Goal: Information Seeking & Learning: Find specific fact

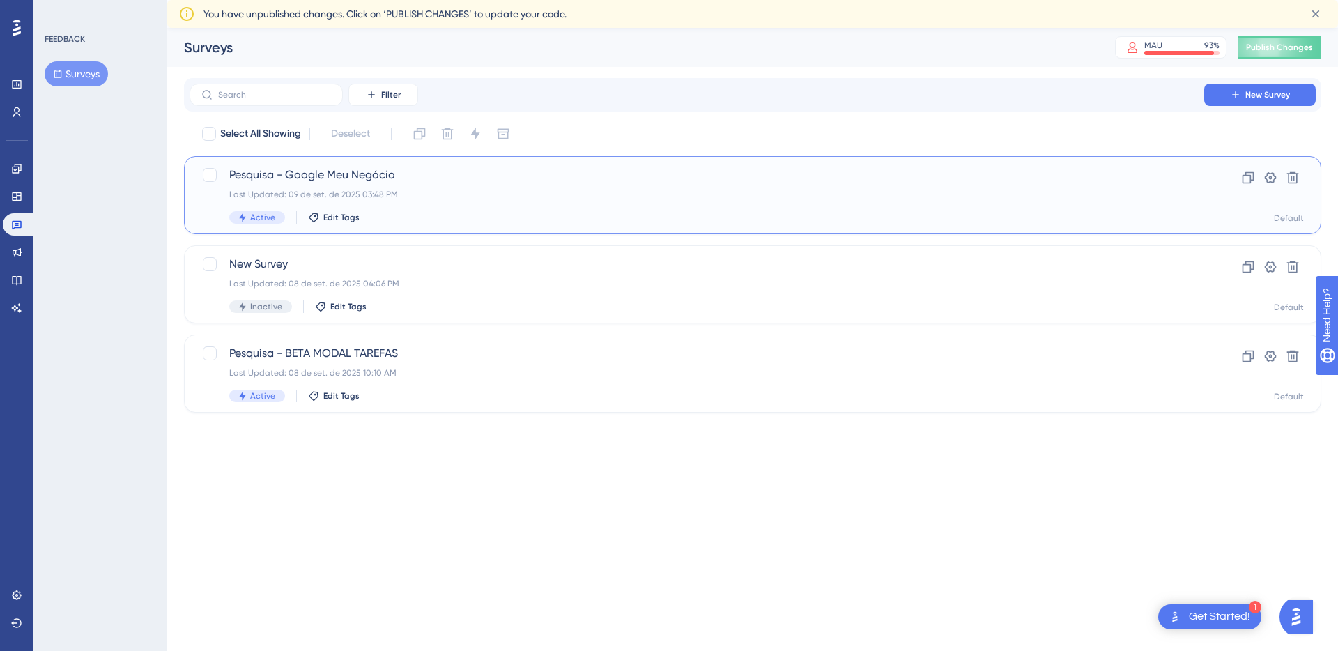
click at [669, 184] on div "Pesquisa - Google Meu Negócio Last Updated: 09 de set. de 2025 03:48 PM Active …" at bounding box center [696, 194] width 935 height 57
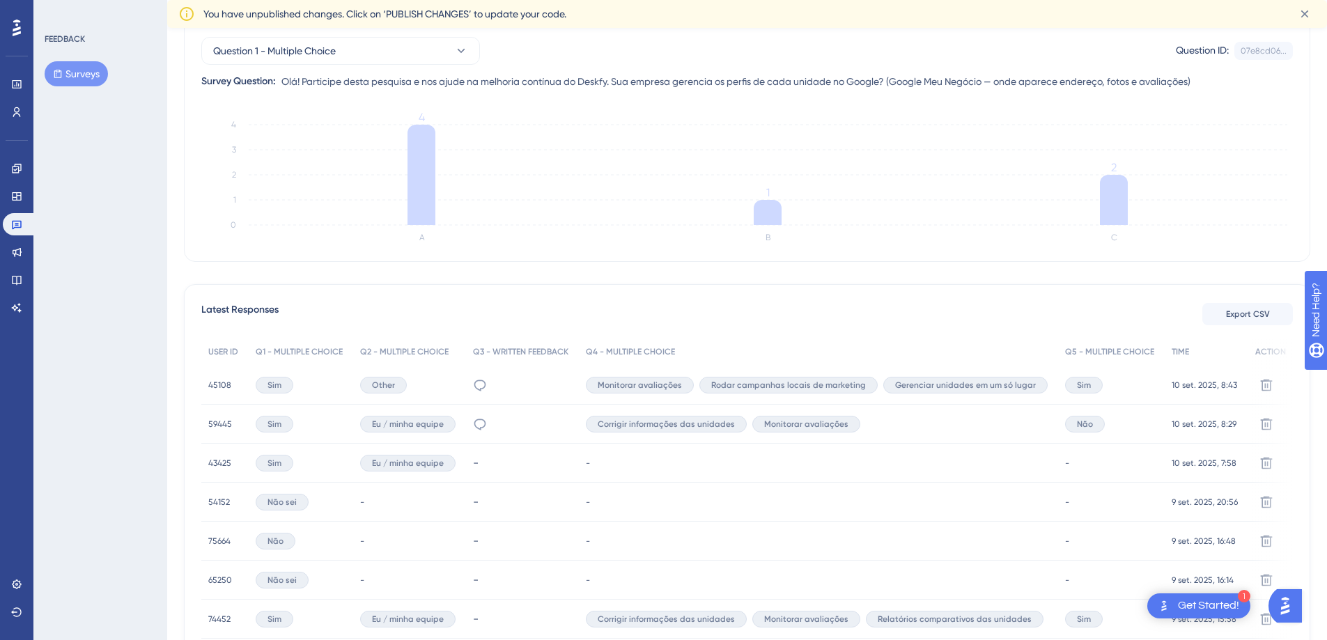
scroll to position [336, 0]
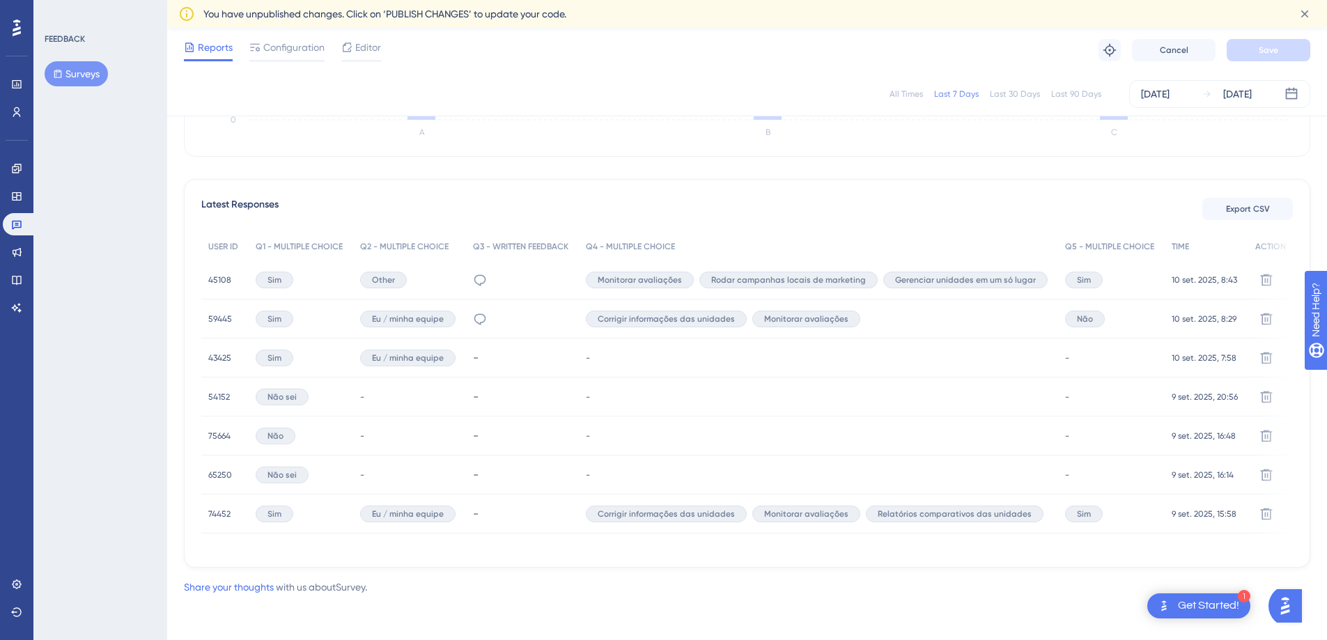
click at [218, 275] on span "45108" at bounding box center [219, 279] width 23 height 11
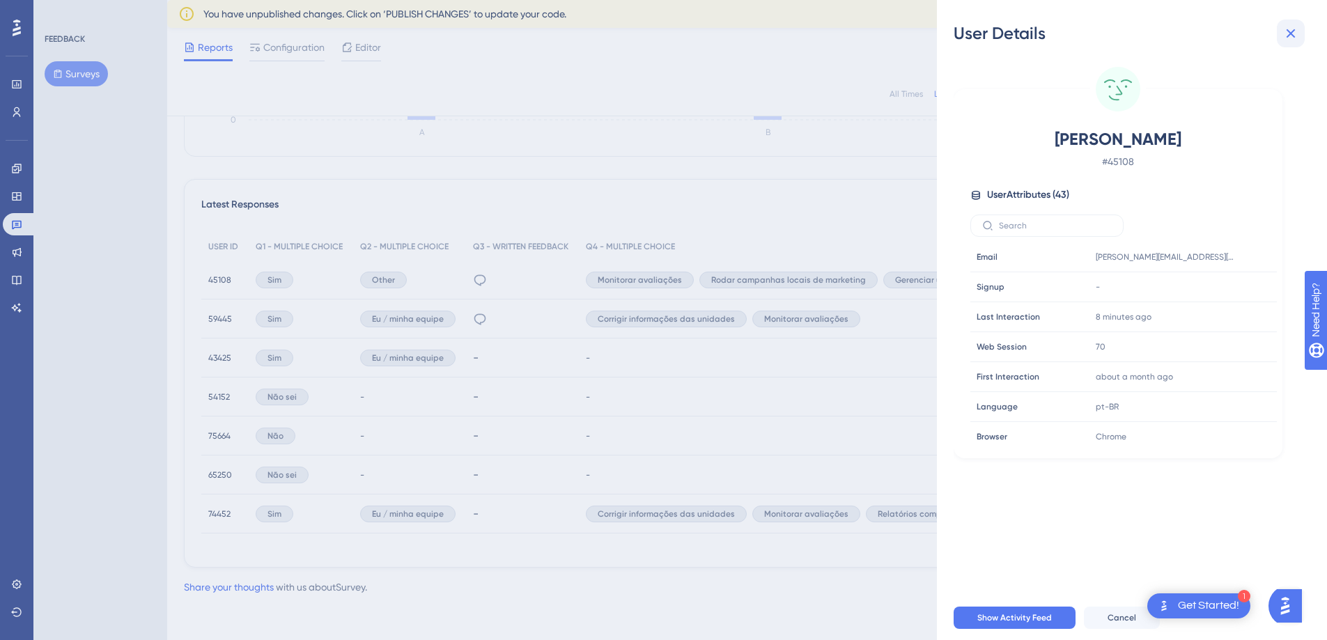
click at [1286, 39] on icon at bounding box center [1291, 33] width 17 height 17
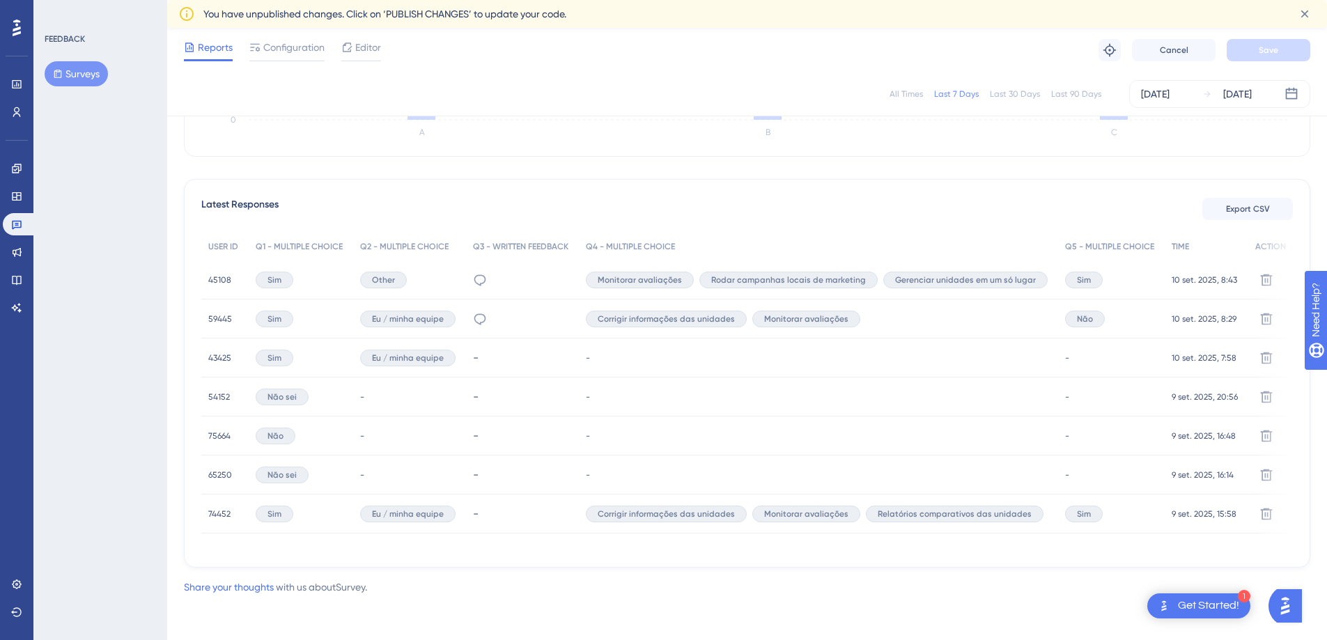
click at [273, 320] on div "Sim" at bounding box center [275, 319] width 38 height 17
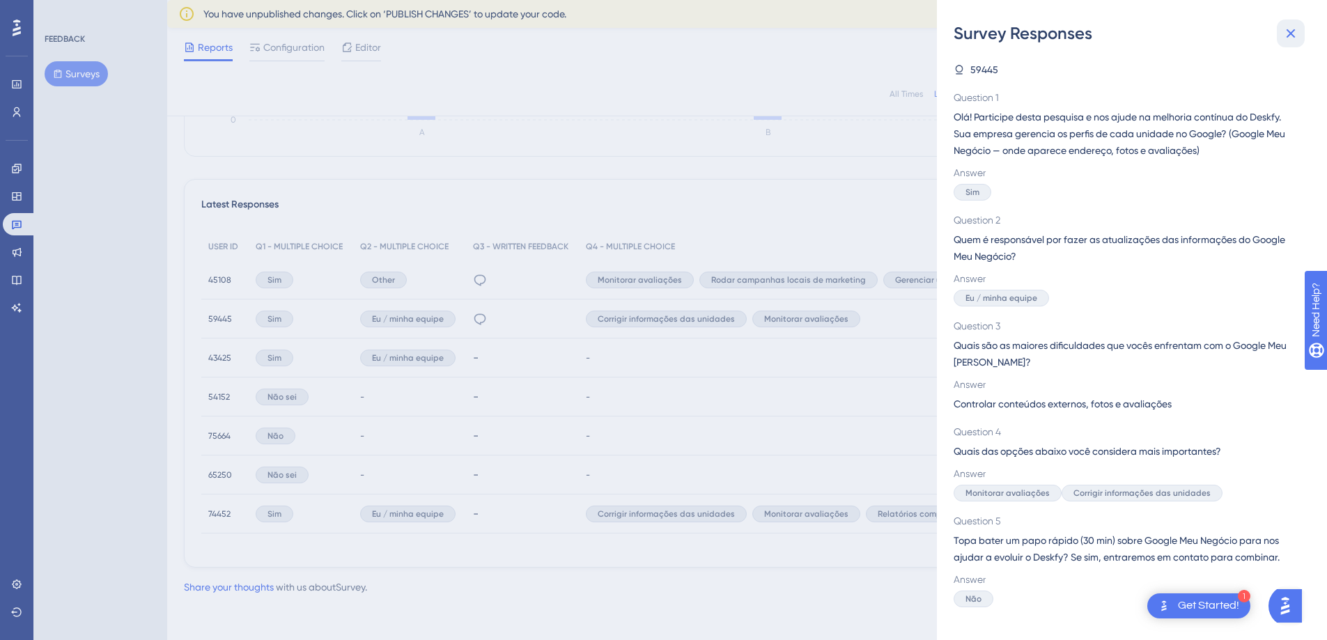
click at [1303, 38] on button at bounding box center [1291, 34] width 28 height 28
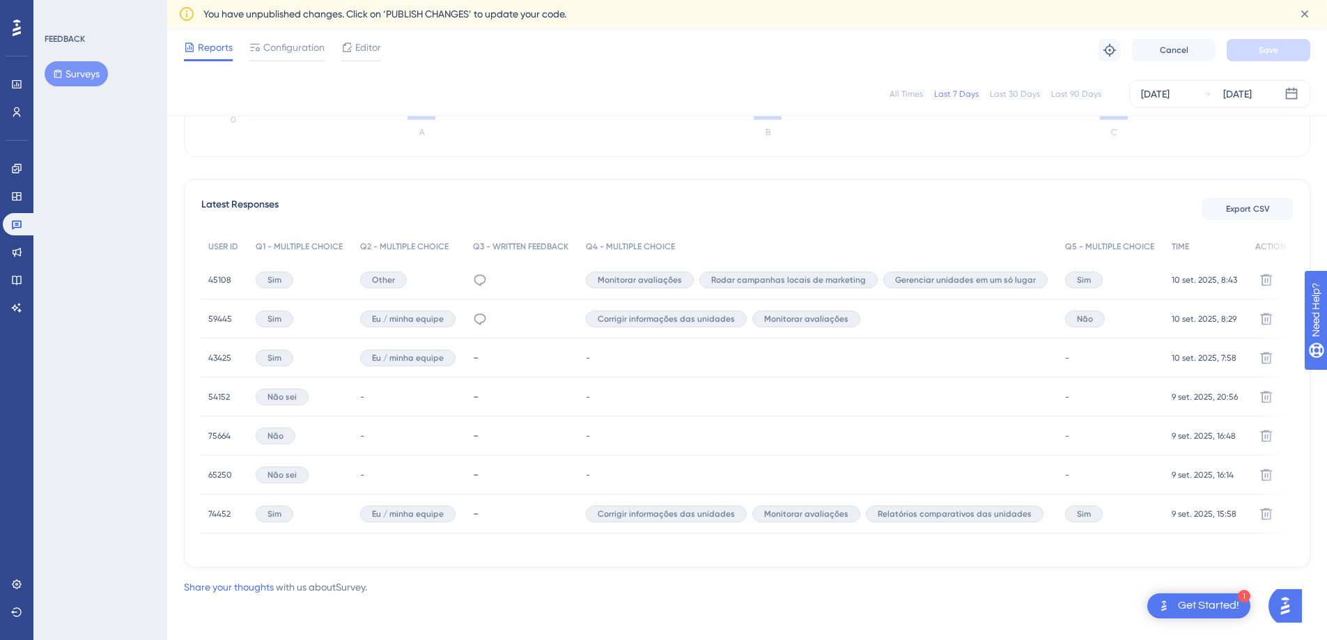
click at [215, 316] on span "59445" at bounding box center [220, 318] width 24 height 11
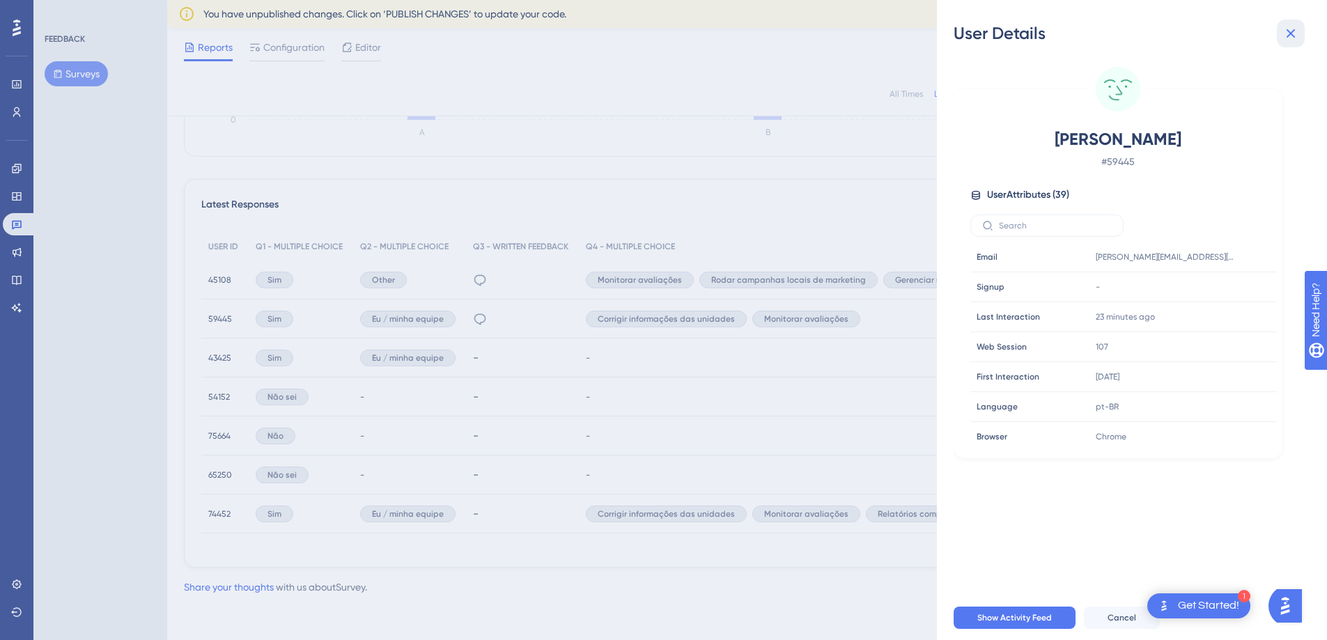
click at [1286, 32] on icon at bounding box center [1291, 33] width 17 height 17
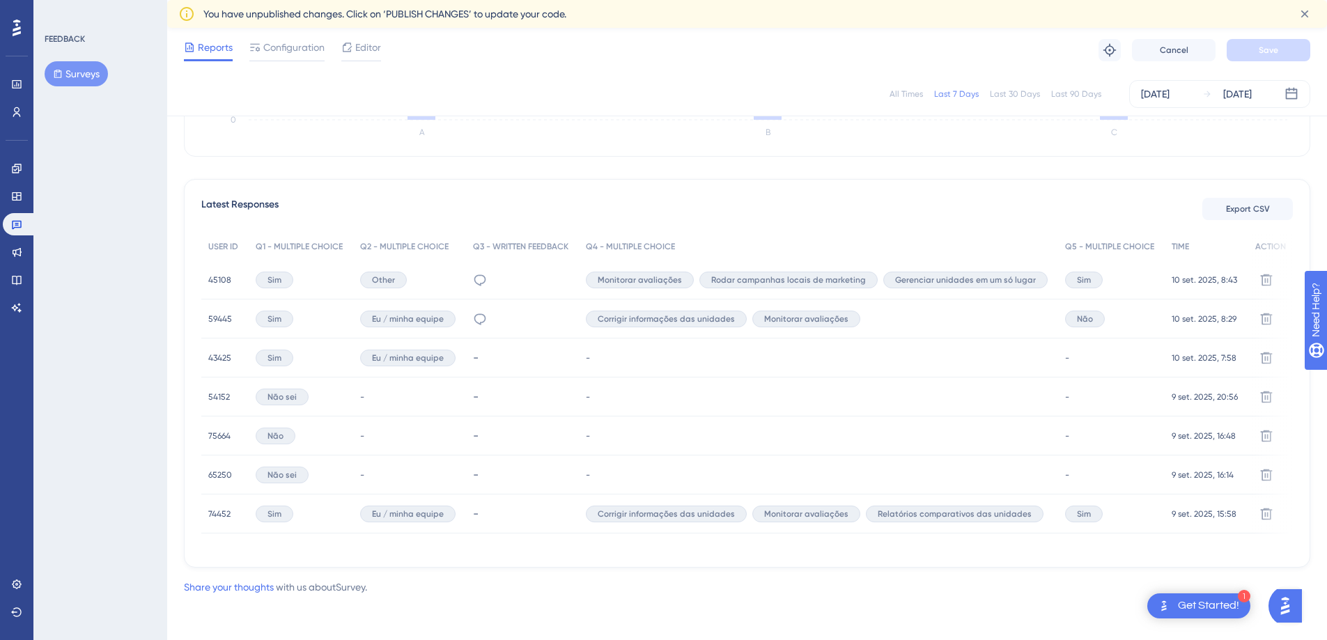
click at [226, 433] on span "75664" at bounding box center [219, 436] width 22 height 11
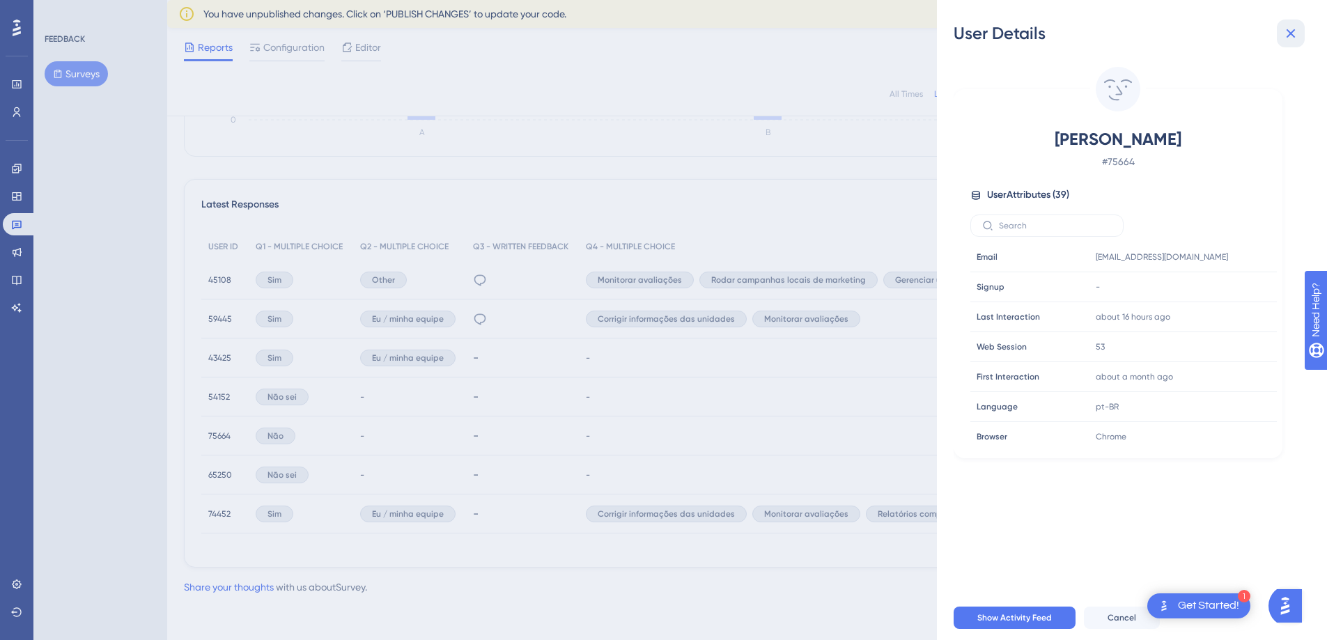
click at [1291, 41] on icon at bounding box center [1291, 33] width 17 height 17
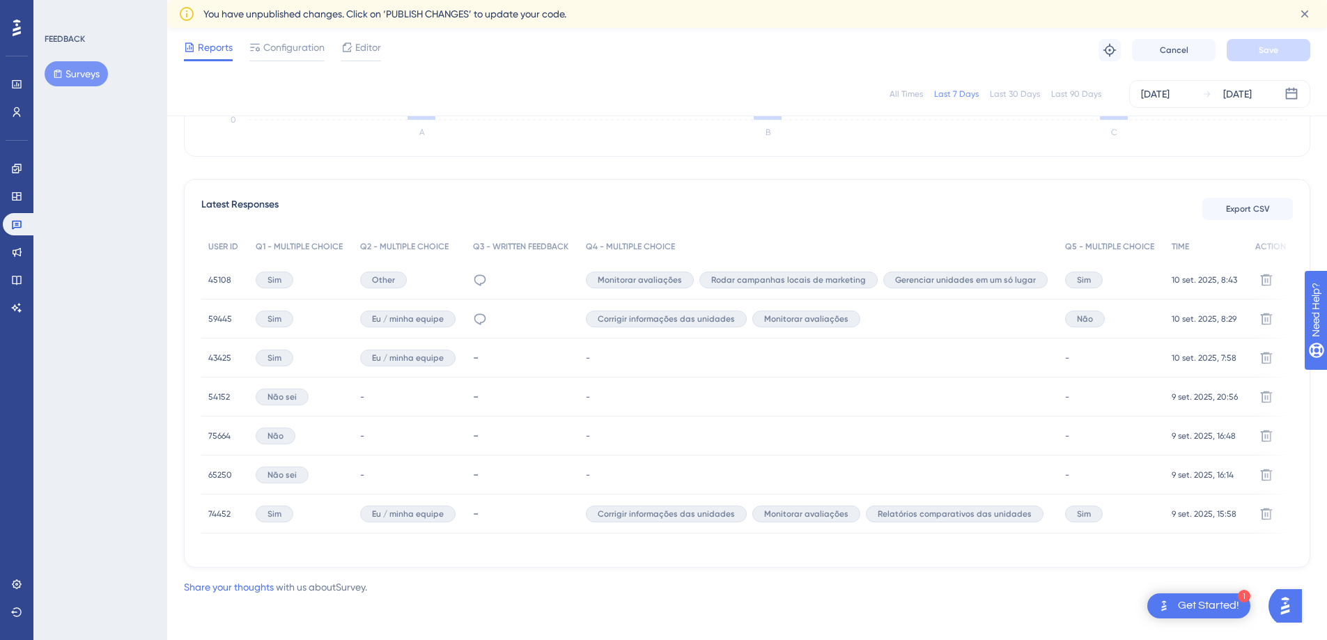
click at [217, 352] on span "43425" at bounding box center [219, 357] width 23 height 11
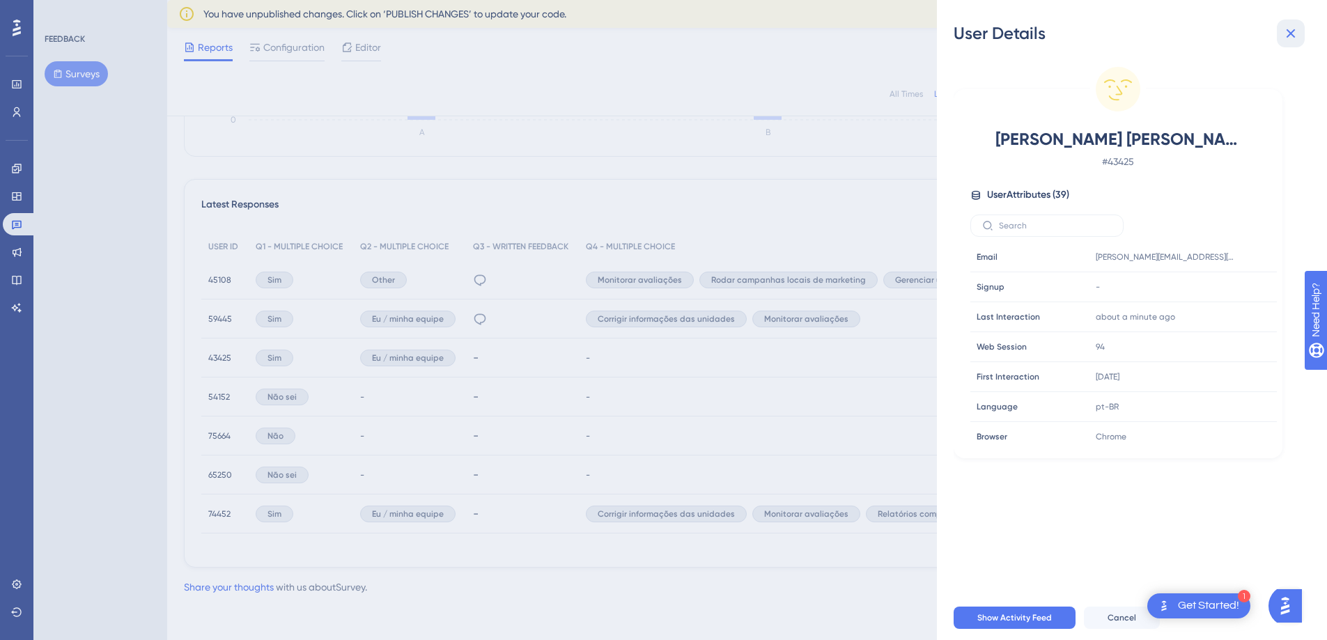
click at [1296, 33] on icon at bounding box center [1291, 33] width 17 height 17
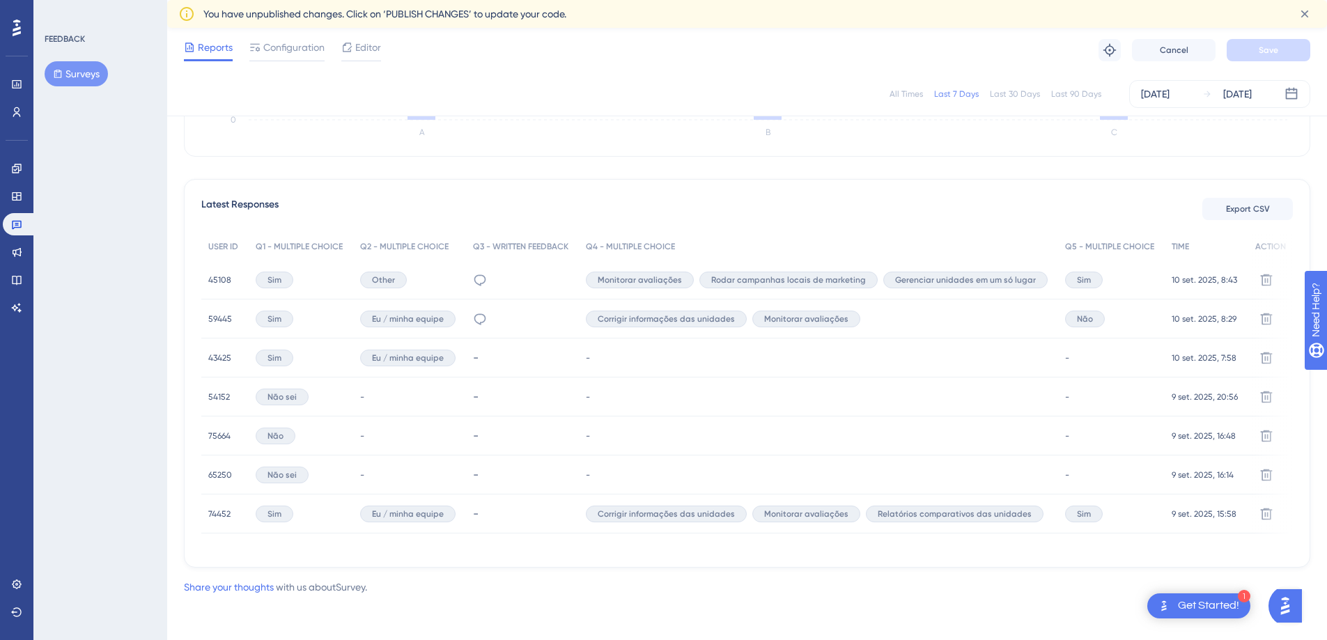
scroll to position [0, 0]
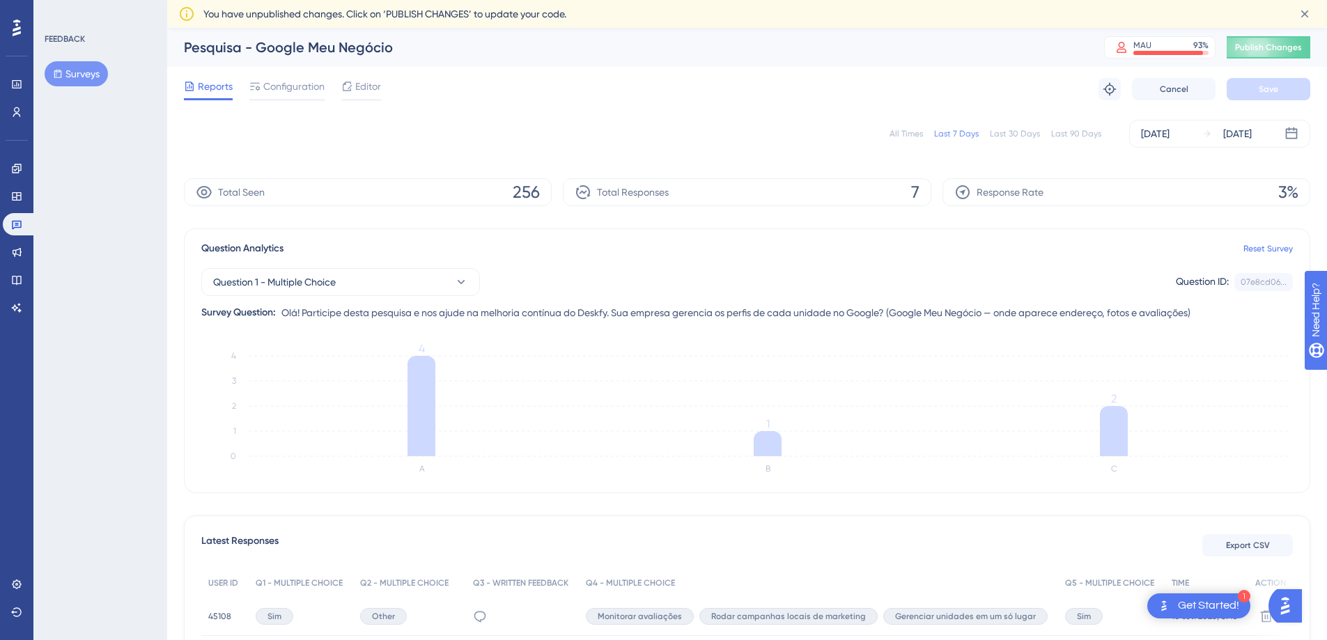
click at [70, 67] on button "Surveys" at bounding box center [76, 73] width 63 height 25
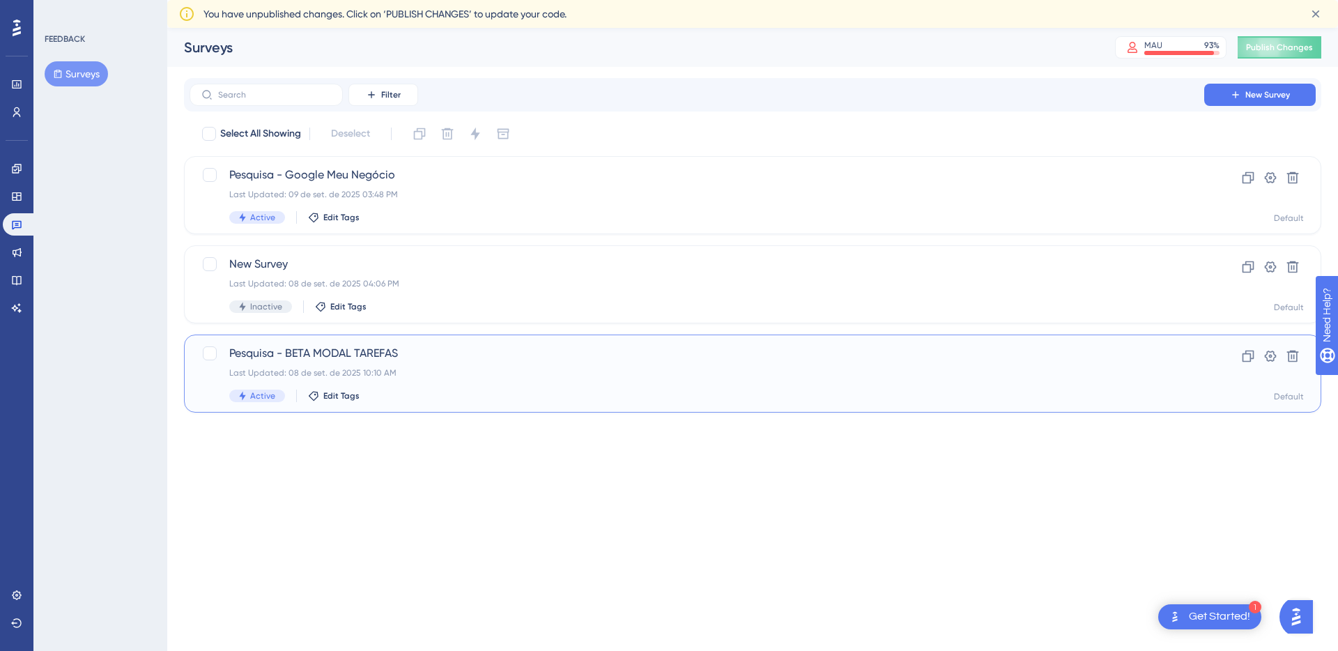
click at [528, 375] on div "Last Updated: 08 de set. de 2025 10:10 AM" at bounding box center [696, 372] width 935 height 11
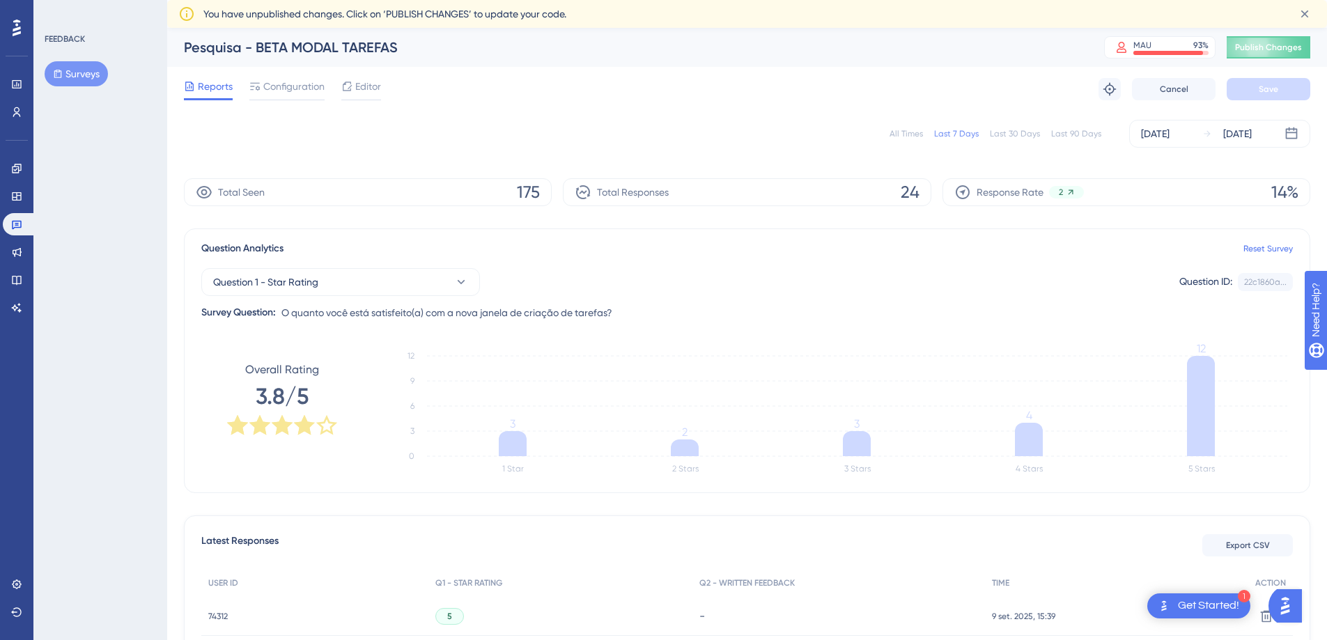
click at [86, 72] on button "Surveys" at bounding box center [76, 73] width 63 height 25
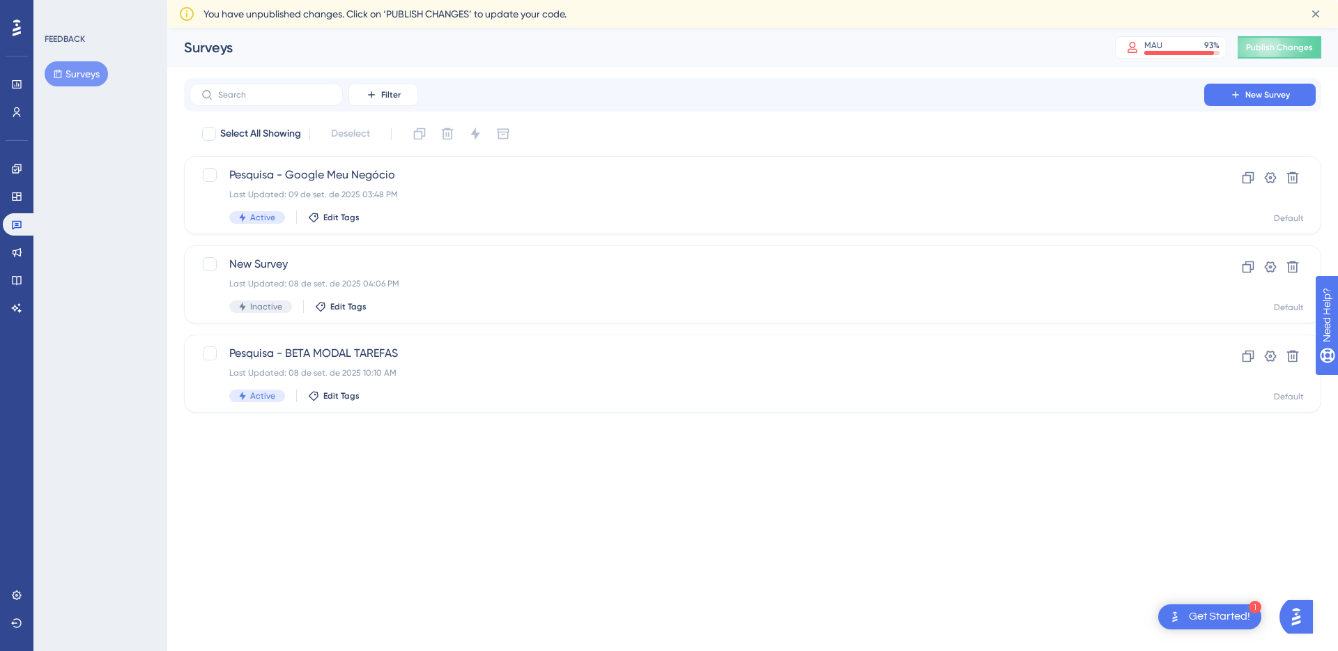
click at [618, 0] on html "1 Get Started! Performance Users Engagement Widgets Feedback Product Updates Kn…" at bounding box center [669, 0] width 1338 height 0
click at [525, 175] on span "Pesquisa - Google Meu Negócio" at bounding box center [696, 174] width 935 height 17
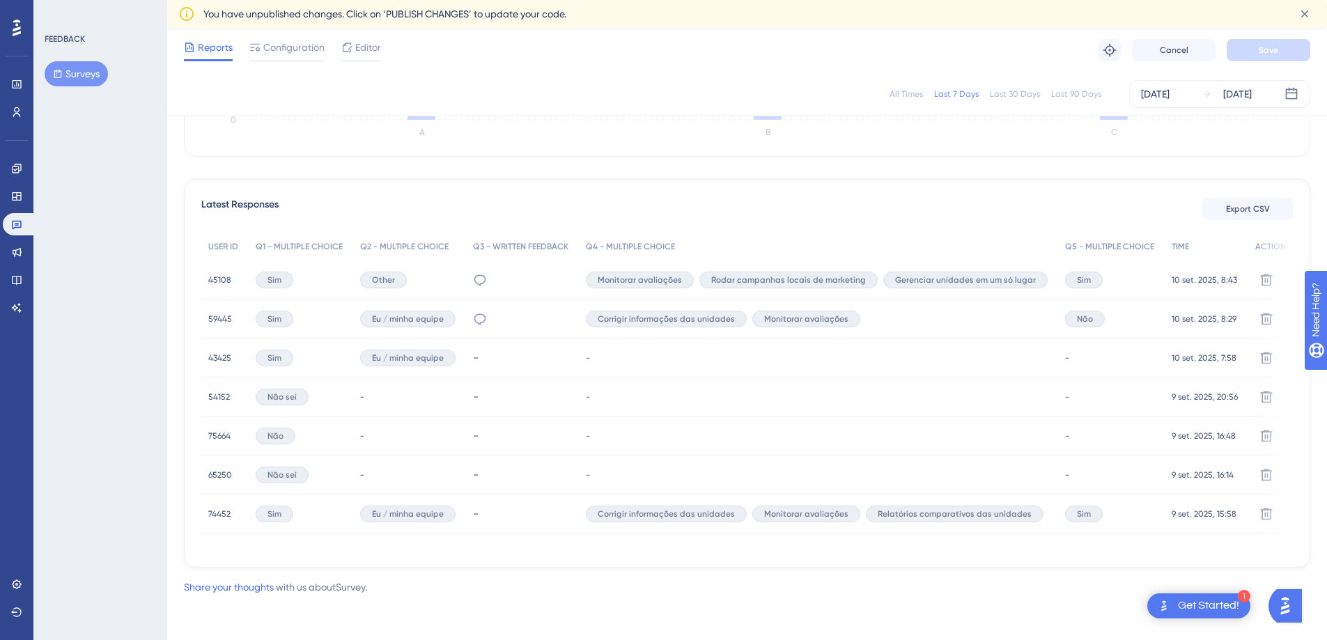
scroll to position [336, 0]
click at [230, 274] on span "45108" at bounding box center [219, 279] width 23 height 11
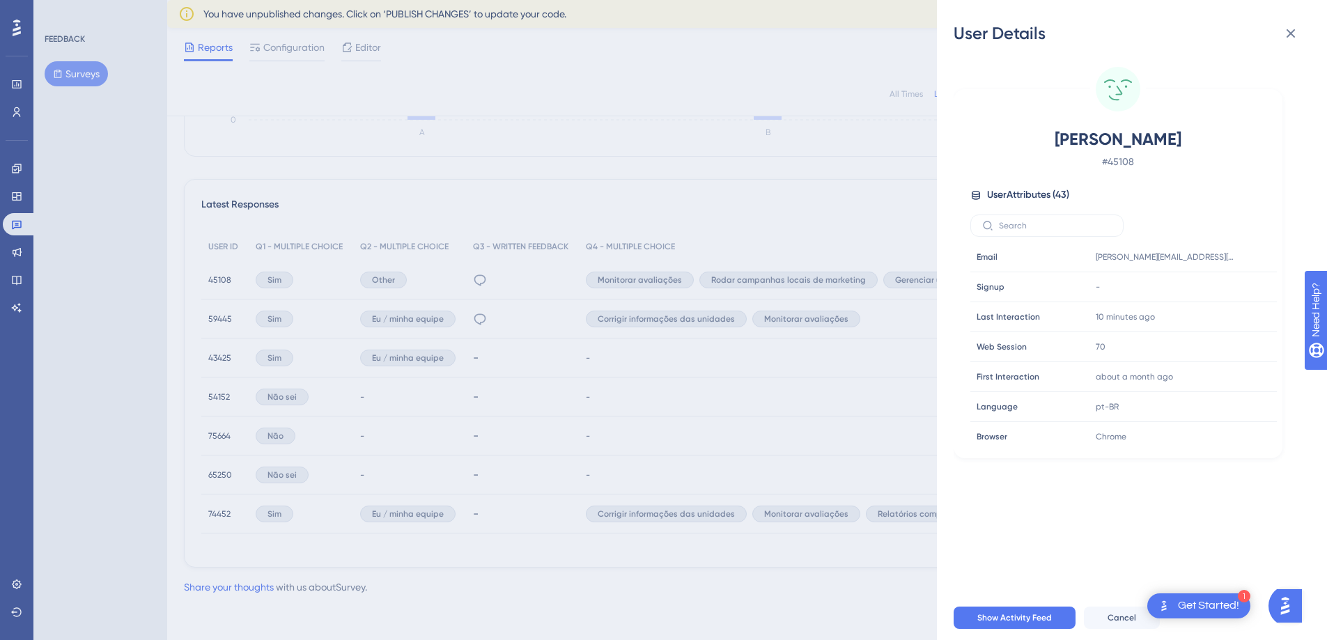
click at [210, 284] on div "User Details Augusto # 45108 User Attributes ( 43 ) Email Email augusto.ferreir…" at bounding box center [663, 320] width 1327 height 640
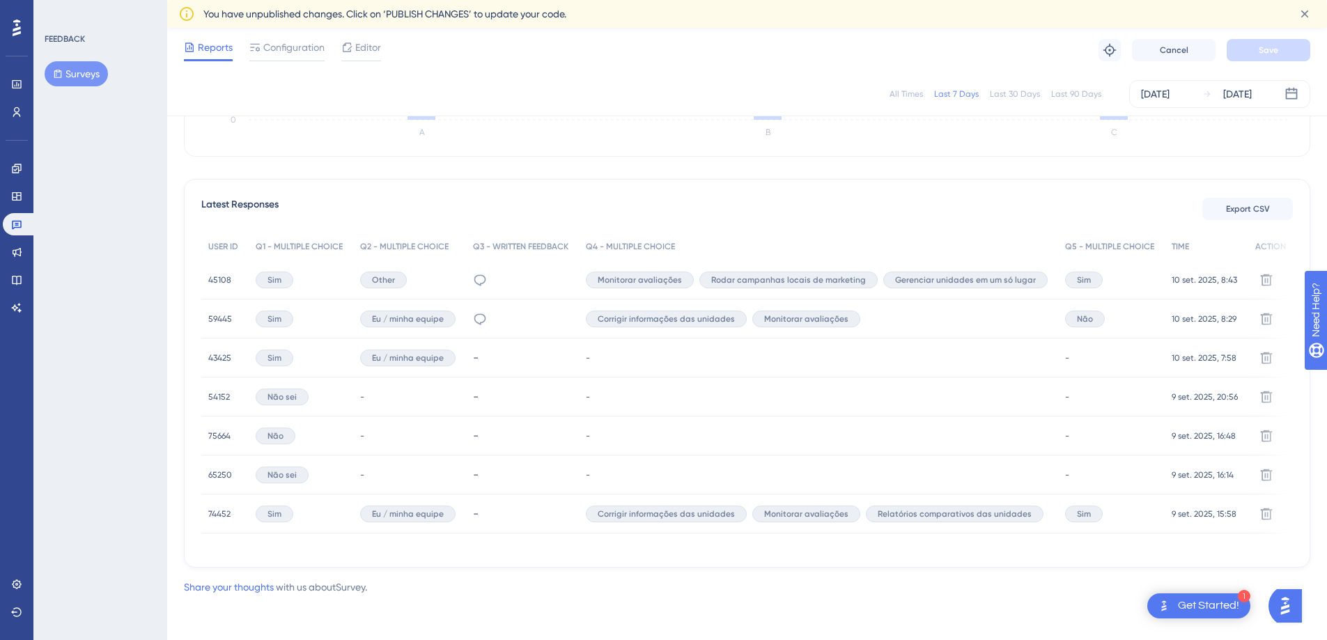
click at [1090, 317] on span "Não" at bounding box center [1085, 318] width 16 height 11
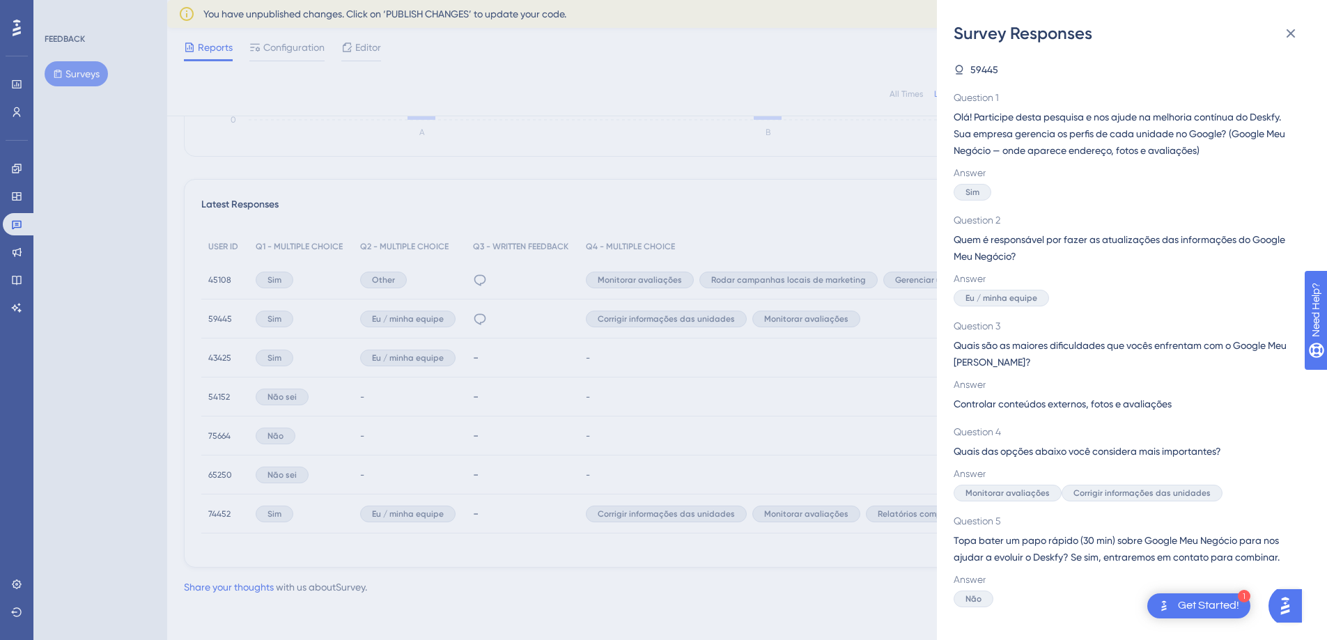
click at [893, 423] on div "Survey Responses 59445 Question 1 Olá! Participe desta pesquisa e nos ajude na …" at bounding box center [663, 320] width 1327 height 640
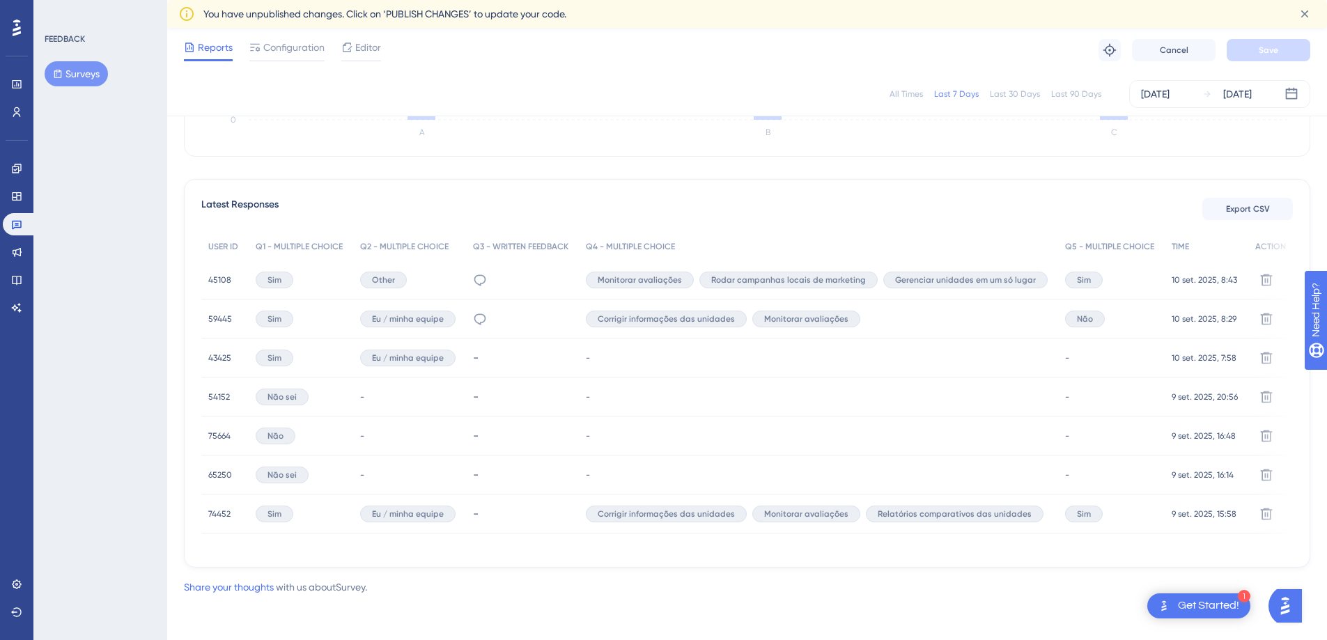
click at [220, 314] on span "59445" at bounding box center [220, 318] width 24 height 11
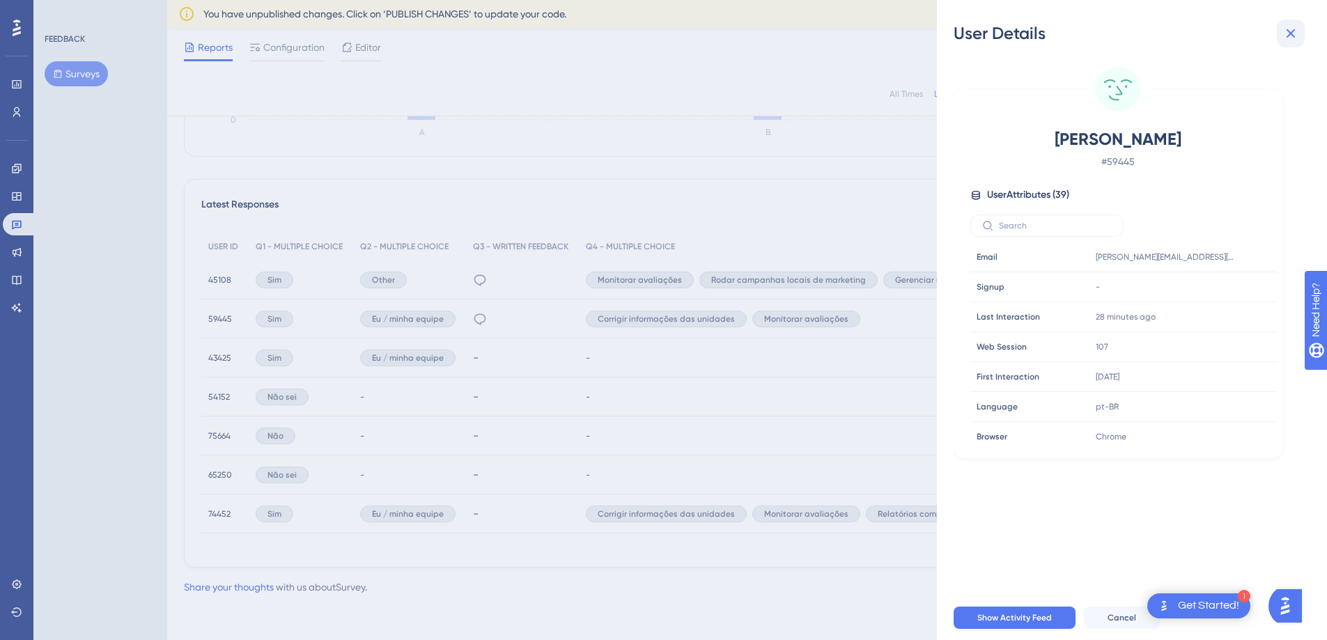
click at [1296, 31] on icon at bounding box center [1291, 33] width 17 height 17
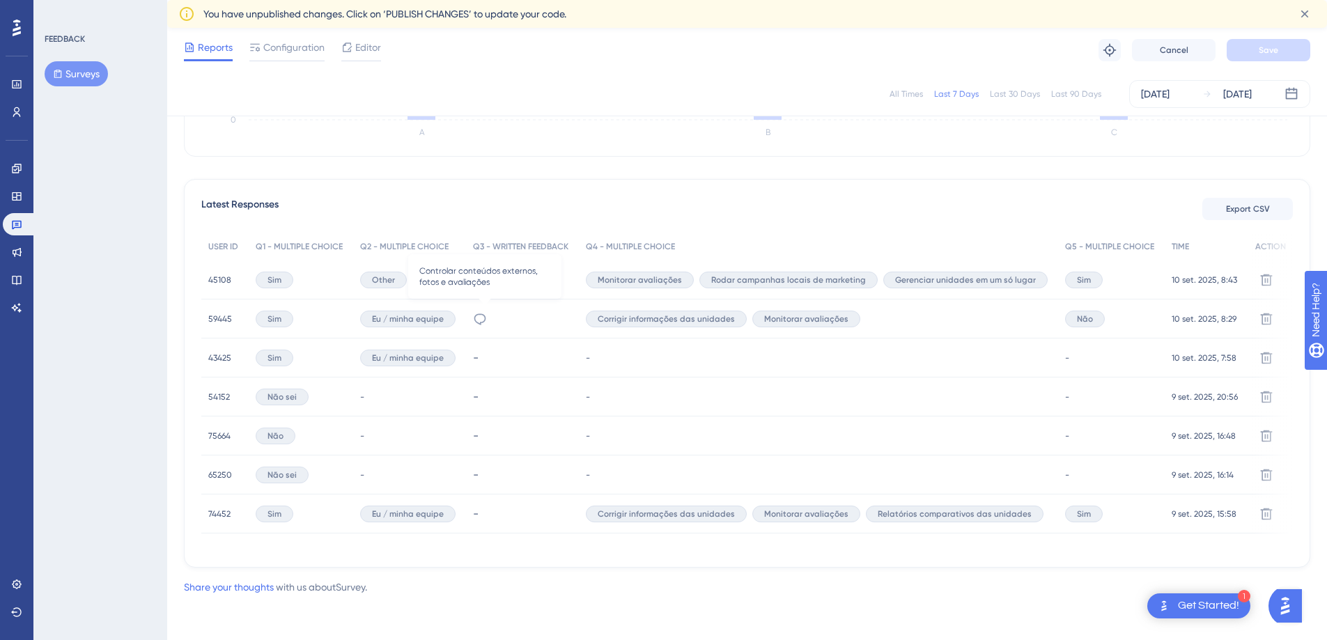
click at [487, 313] on icon at bounding box center [480, 319] width 14 height 14
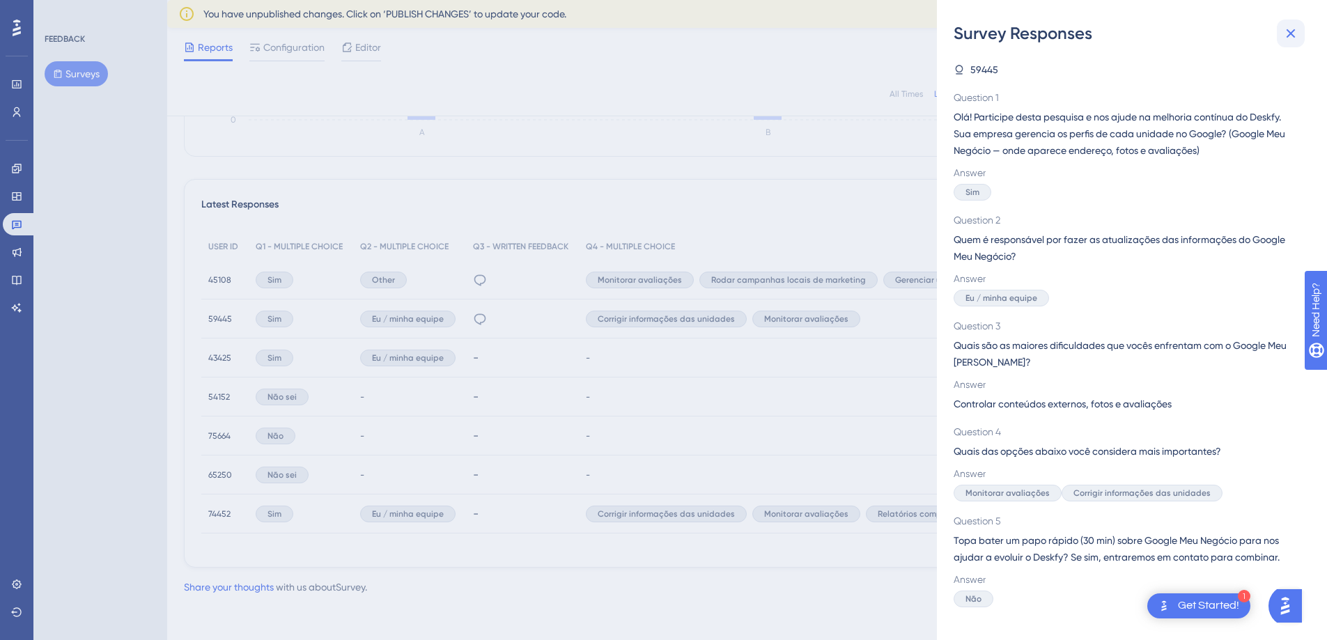
click at [1299, 31] on icon at bounding box center [1291, 33] width 17 height 17
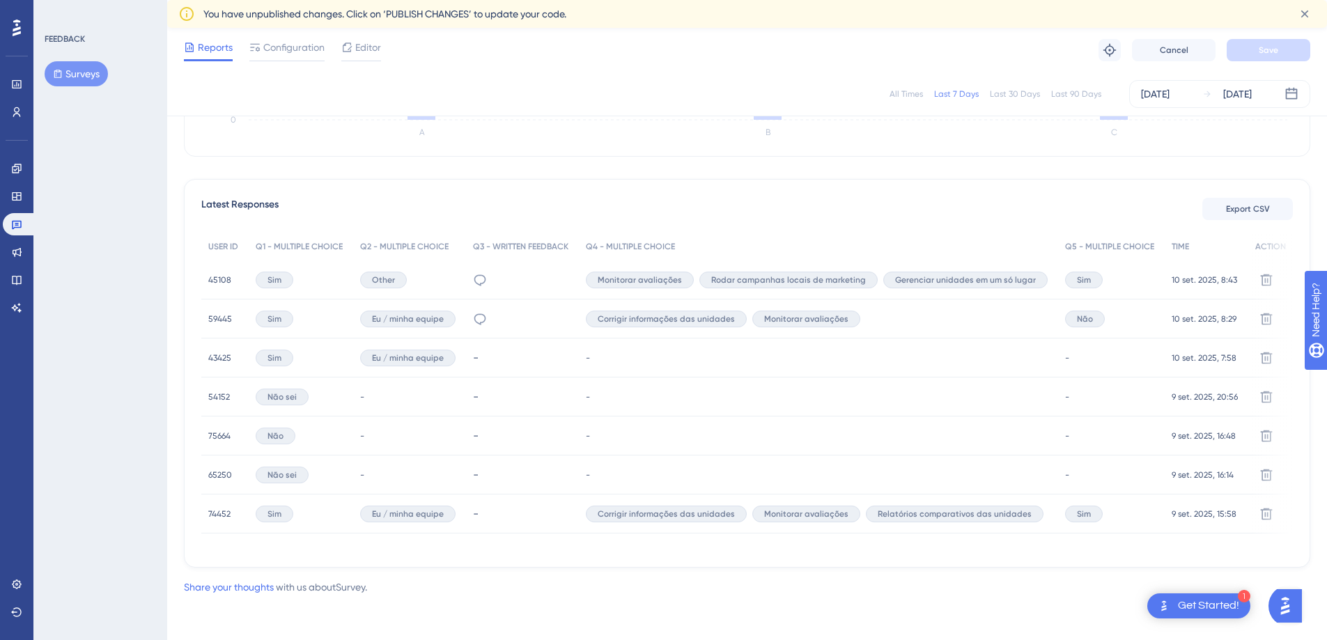
click at [67, 80] on button "Surveys" at bounding box center [76, 73] width 63 height 25
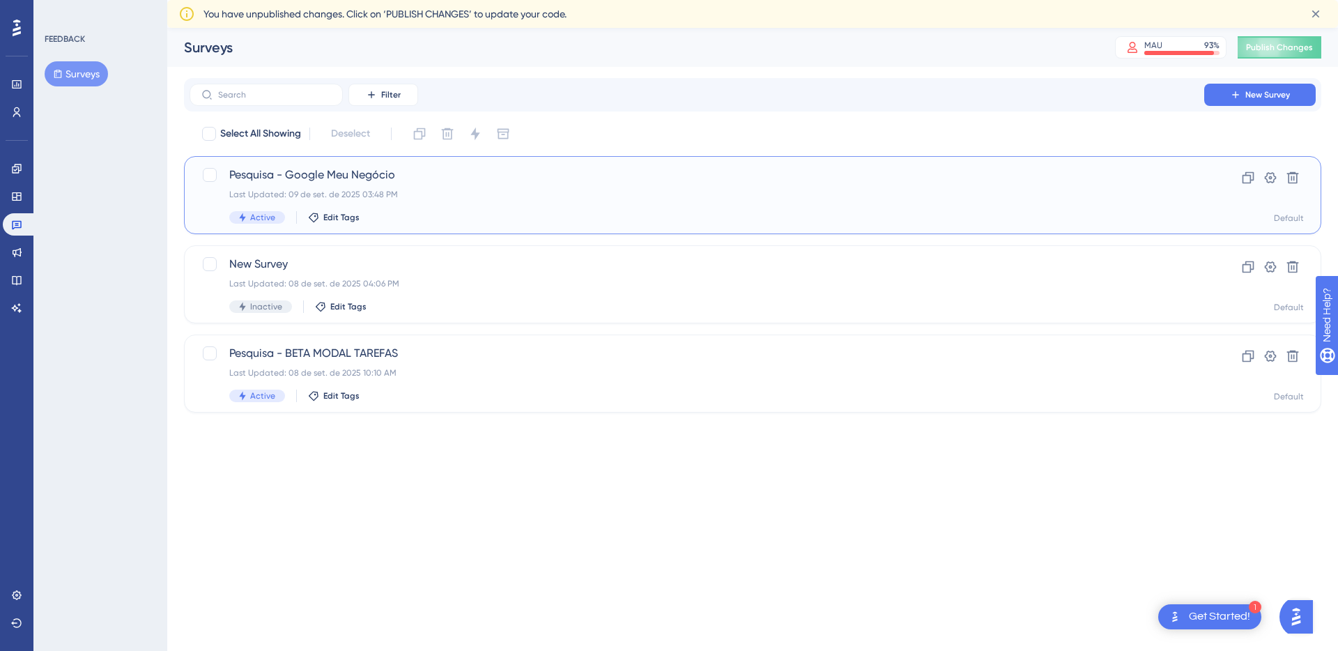
click at [319, 187] on div "Pesquisa - Google Meu Negócio Last Updated: 09 de set. de 2025 03:48 PM Active …" at bounding box center [696, 194] width 935 height 57
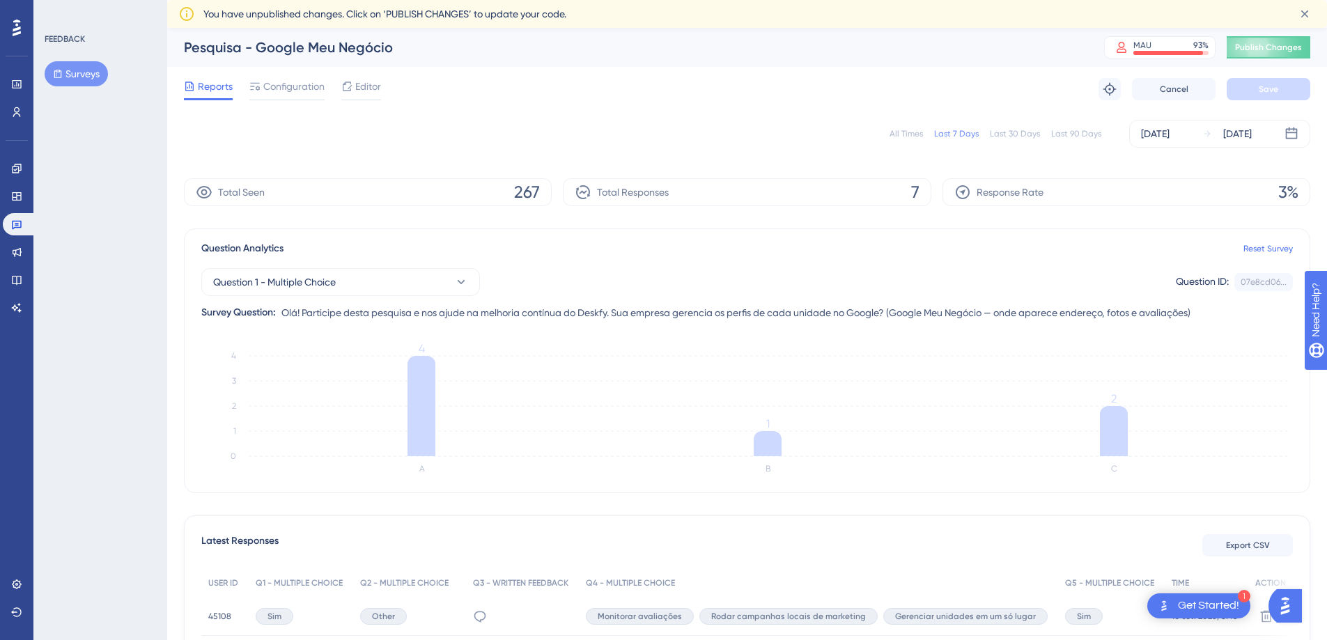
click at [82, 77] on button "Surveys" at bounding box center [76, 73] width 63 height 25
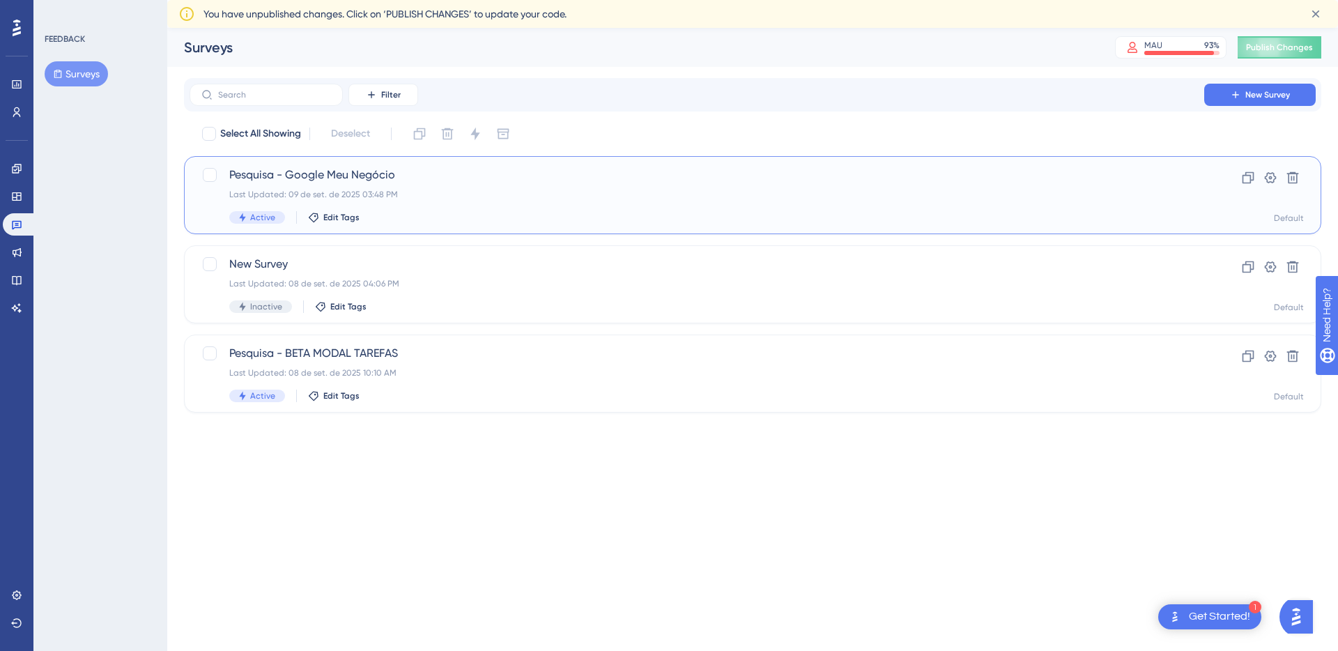
click at [437, 203] on div "Pesquisa - Google Meu Negócio Last Updated: 09 de set. de 2025 03:48 PM Active …" at bounding box center [696, 194] width 935 height 57
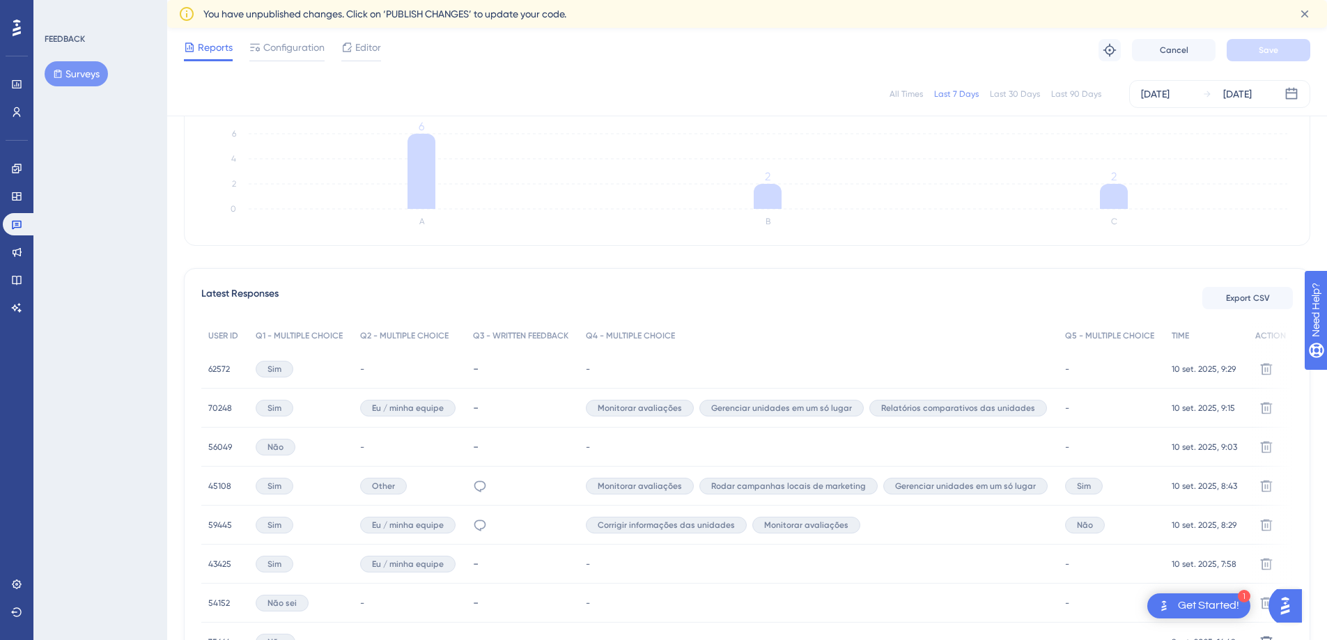
scroll to position [453, 0]
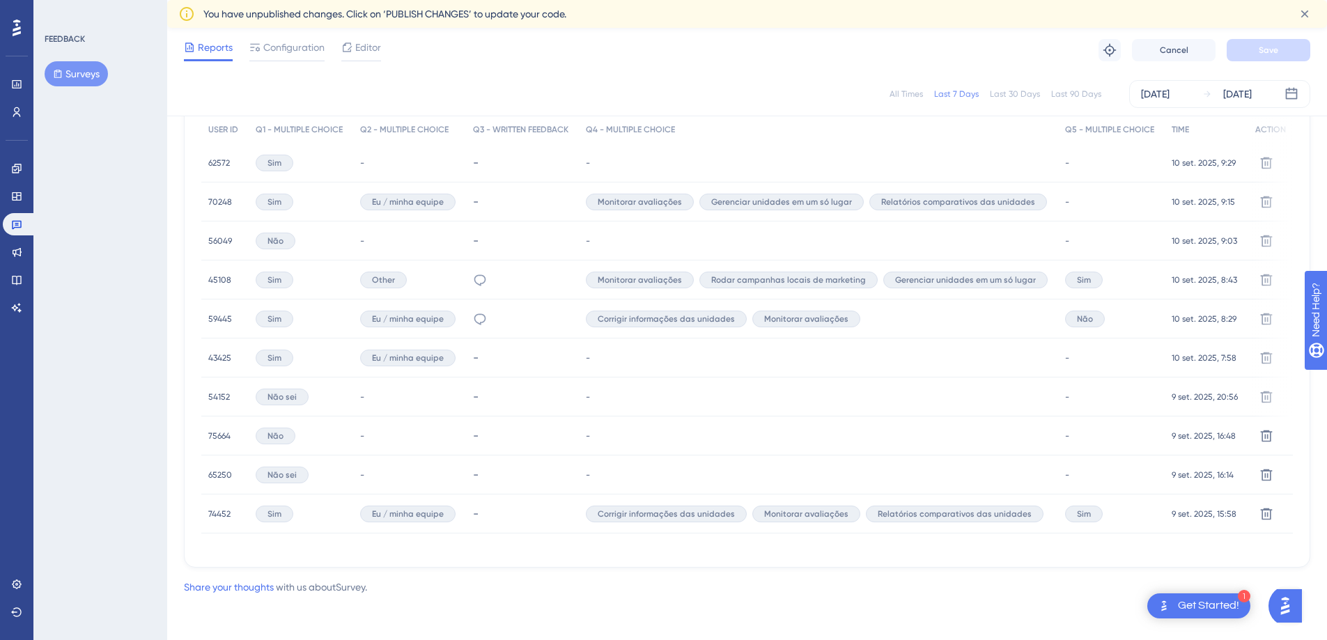
click at [276, 509] on span "Sim" at bounding box center [275, 514] width 14 height 11
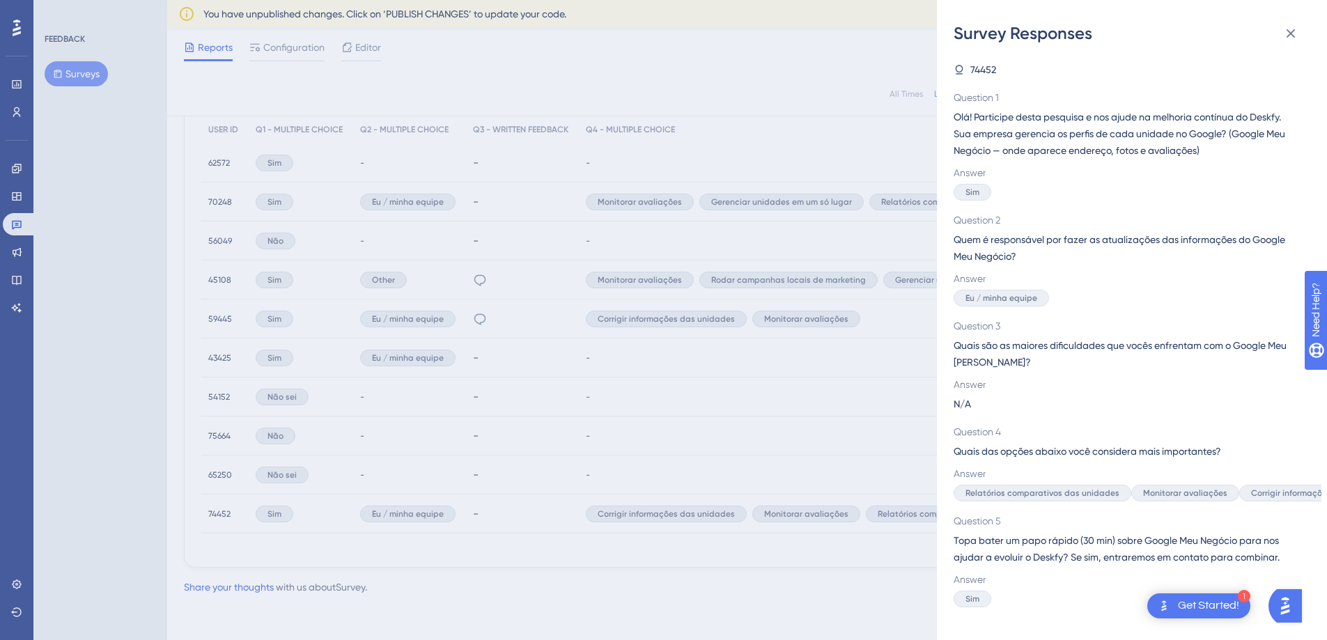
click at [641, 474] on div "Survey Responses 74452 Question 1 Olá! Participe desta pesquisa e nos ajude na …" at bounding box center [663, 320] width 1327 height 640
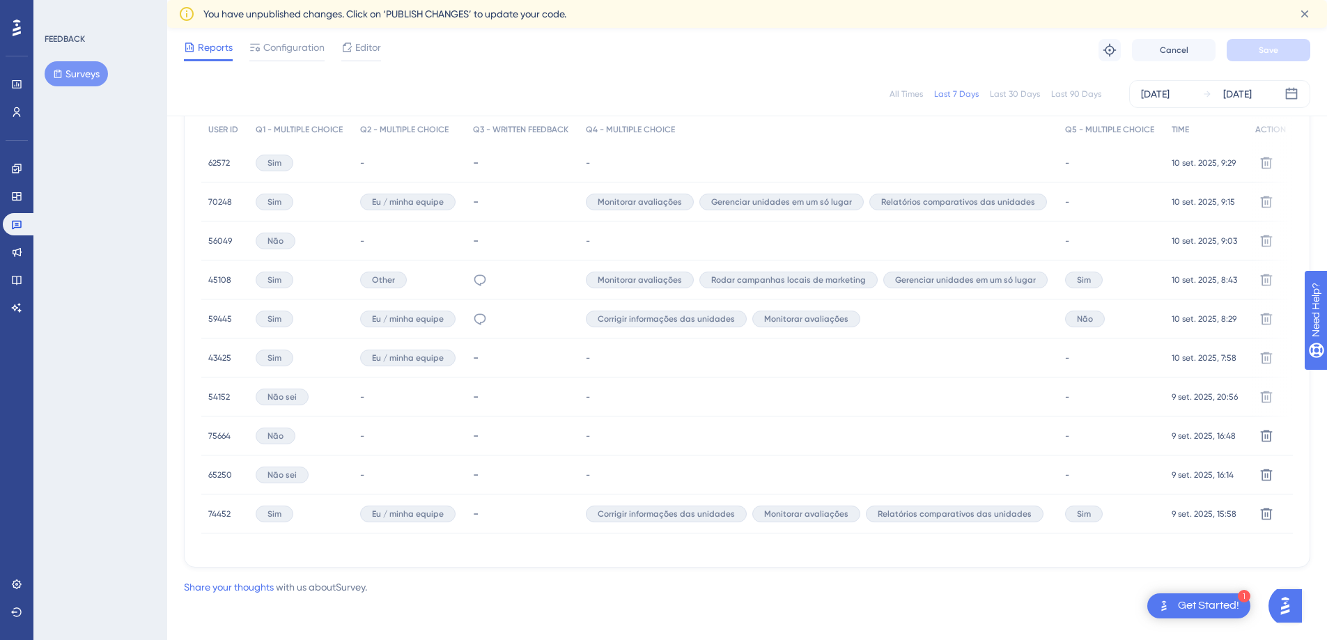
click at [226, 313] on span "59445" at bounding box center [220, 318] width 24 height 11
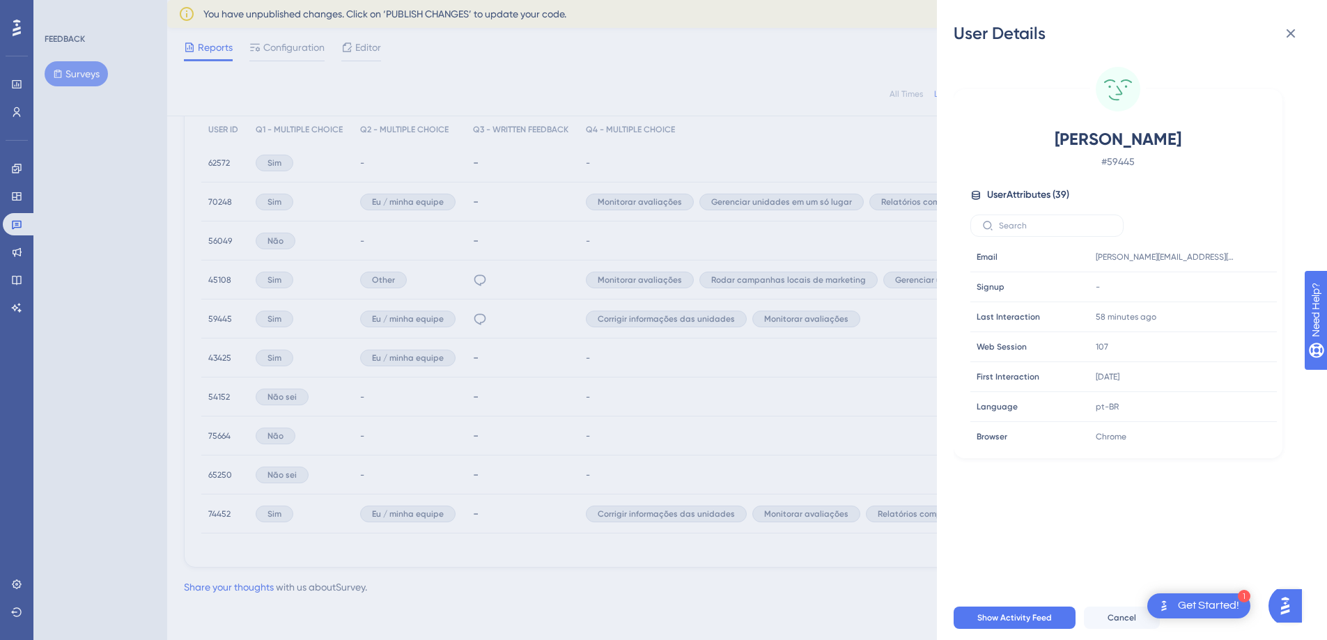
click at [260, 298] on div "User Details Luísa Miorando # 59445 User Attributes ( 39 ) Email Email luisa.mi…" at bounding box center [663, 320] width 1327 height 640
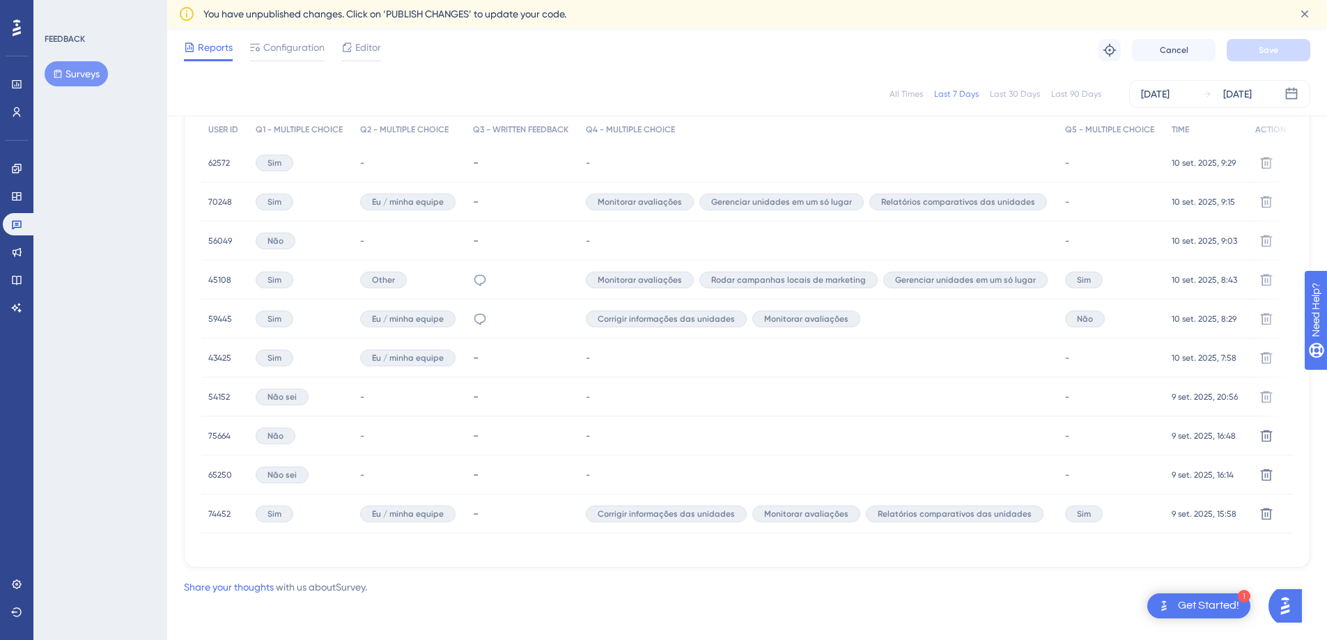
click at [222, 277] on span "45108" at bounding box center [219, 279] width 23 height 11
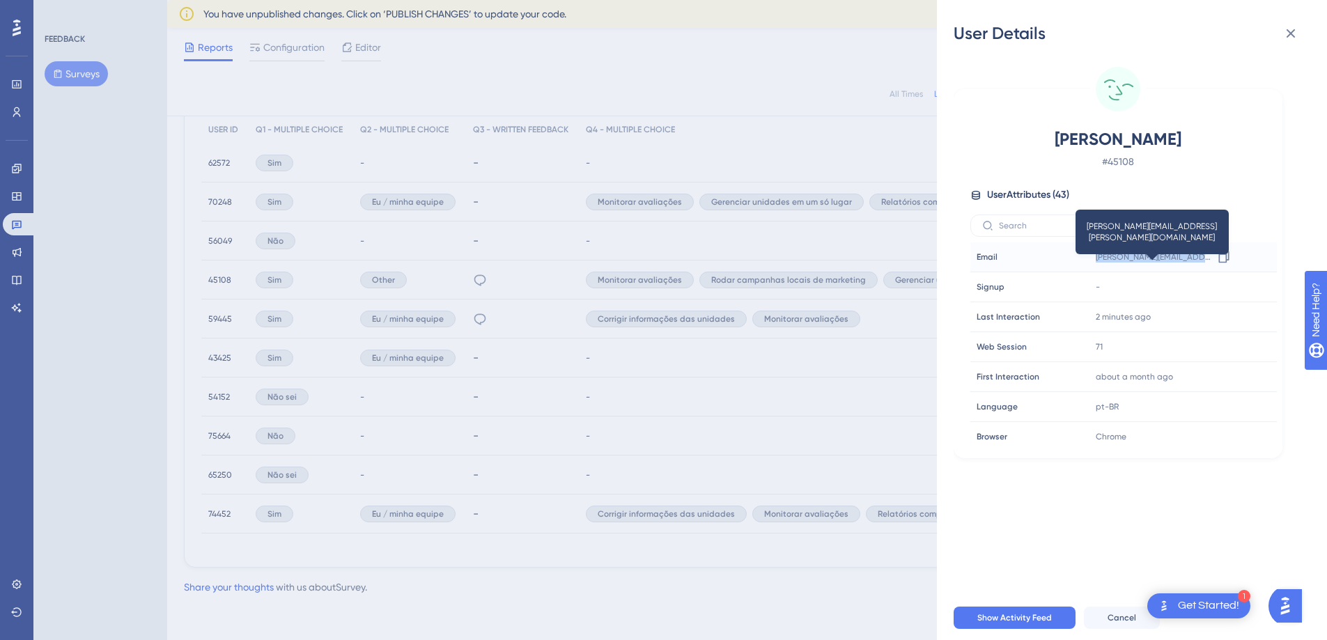
drag, startPoint x: 1088, startPoint y: 258, endPoint x: 1209, endPoint y: 258, distance: 121.2
click at [1209, 258] on div "augusto.ferreira@tiptop.com.br Copy augusto.ferreira@tiptop.com.br" at bounding box center [1165, 257] width 150 height 28
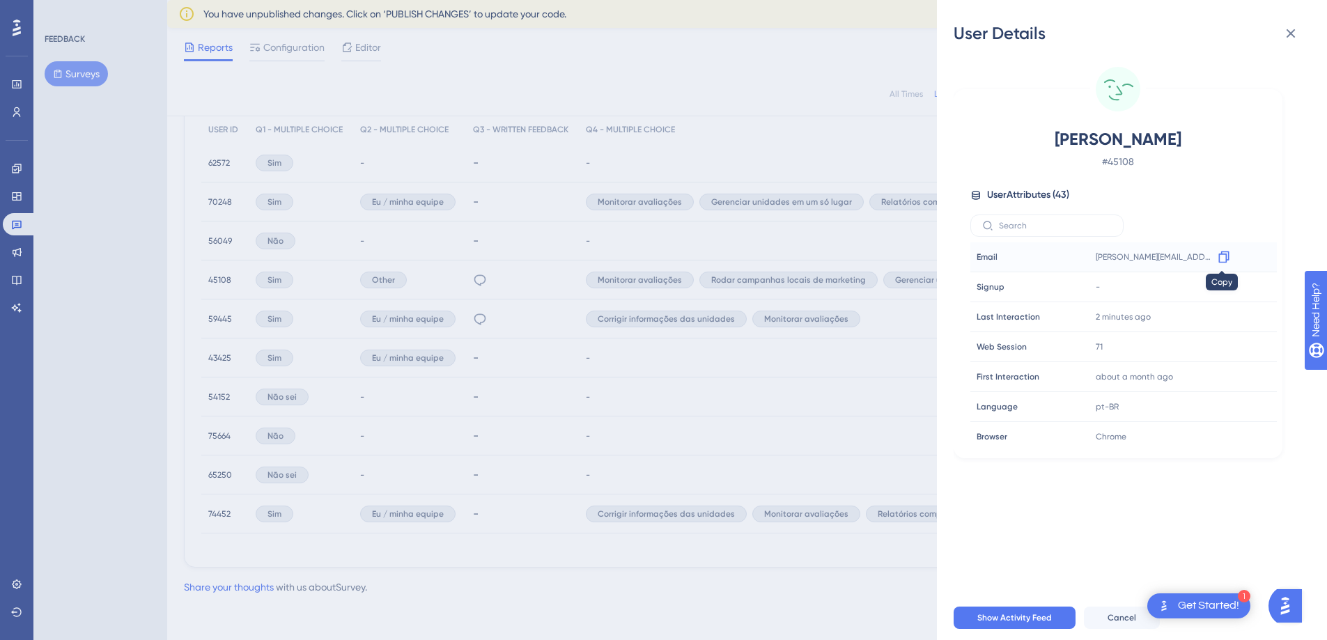
click at [1219, 255] on icon at bounding box center [1224, 257] width 14 height 14
click at [1298, 28] on button at bounding box center [1291, 34] width 28 height 28
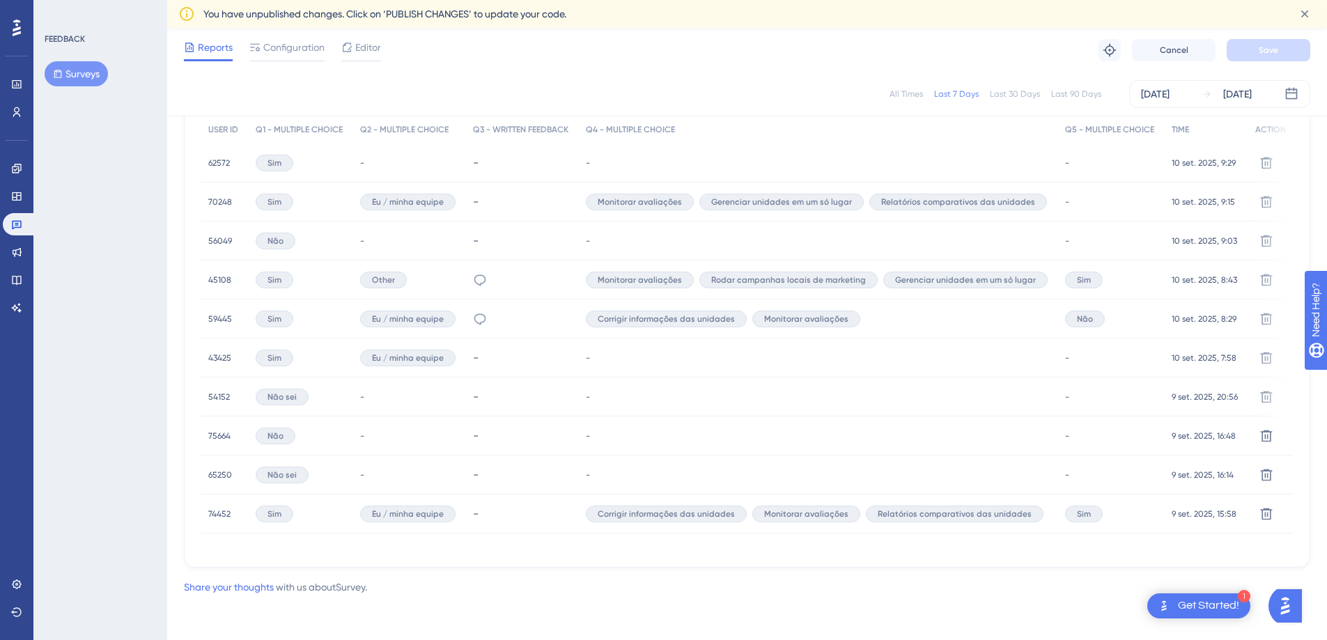
click at [212, 199] on span "70248" at bounding box center [220, 201] width 24 height 11
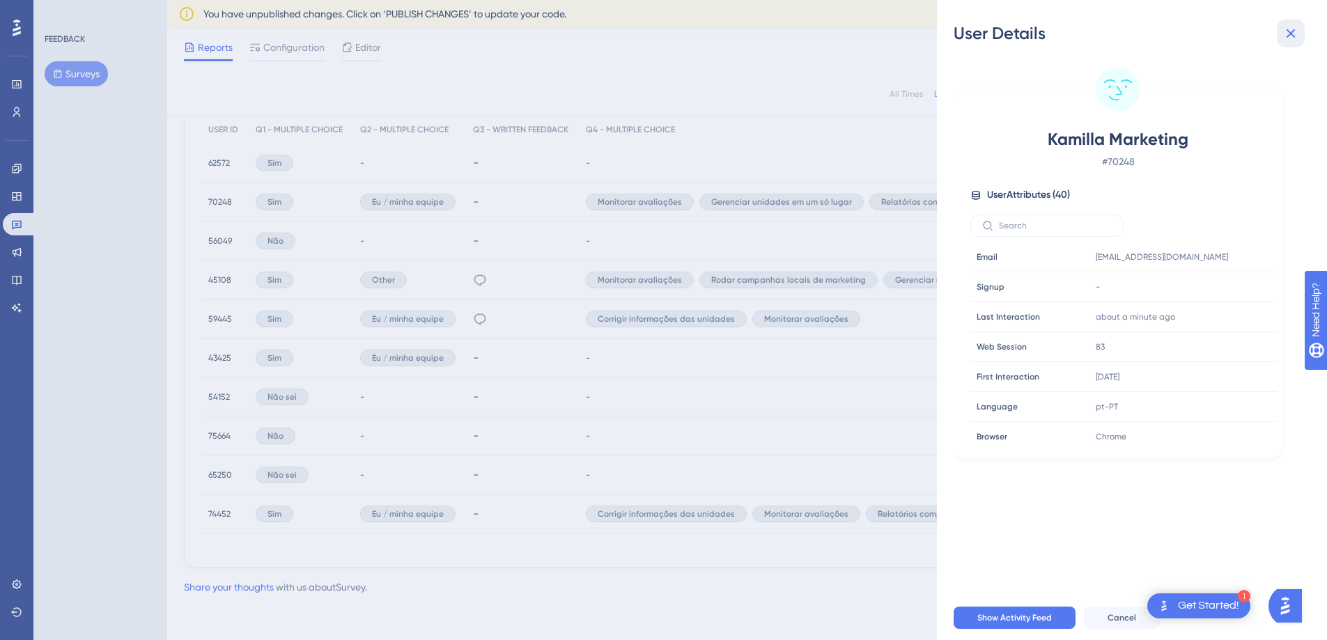
click at [1295, 30] on icon at bounding box center [1291, 33] width 17 height 17
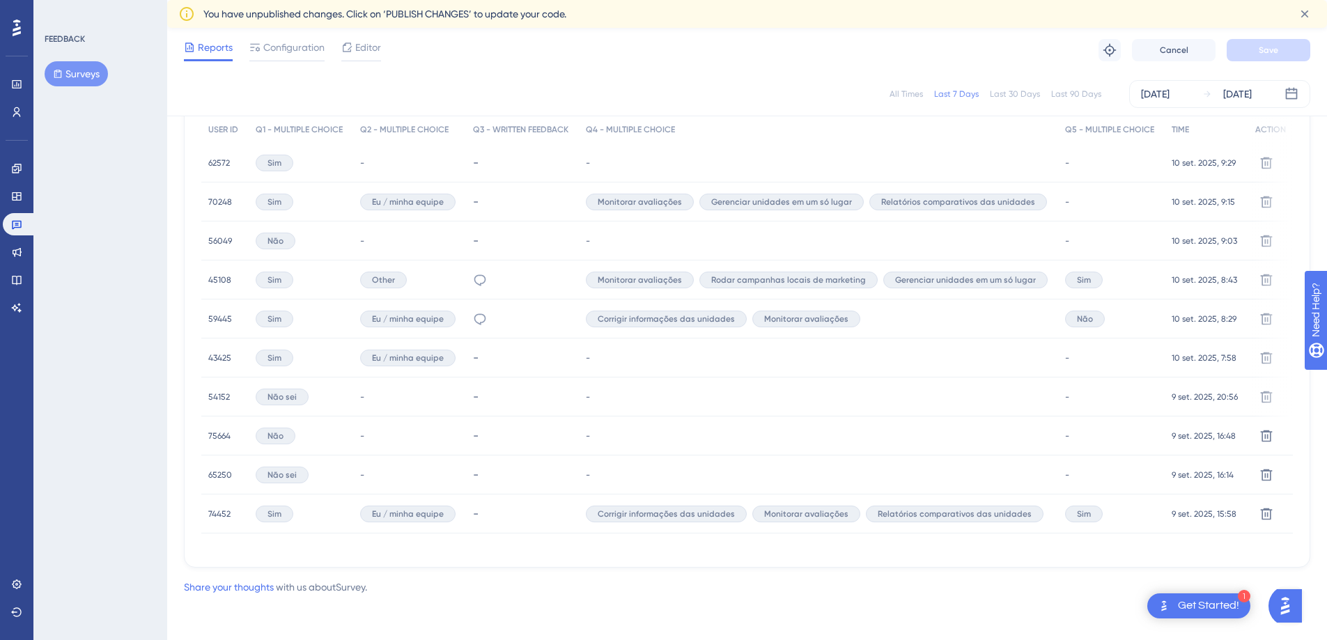
click at [206, 269] on div "45108 45108" at bounding box center [224, 280] width 47 height 39
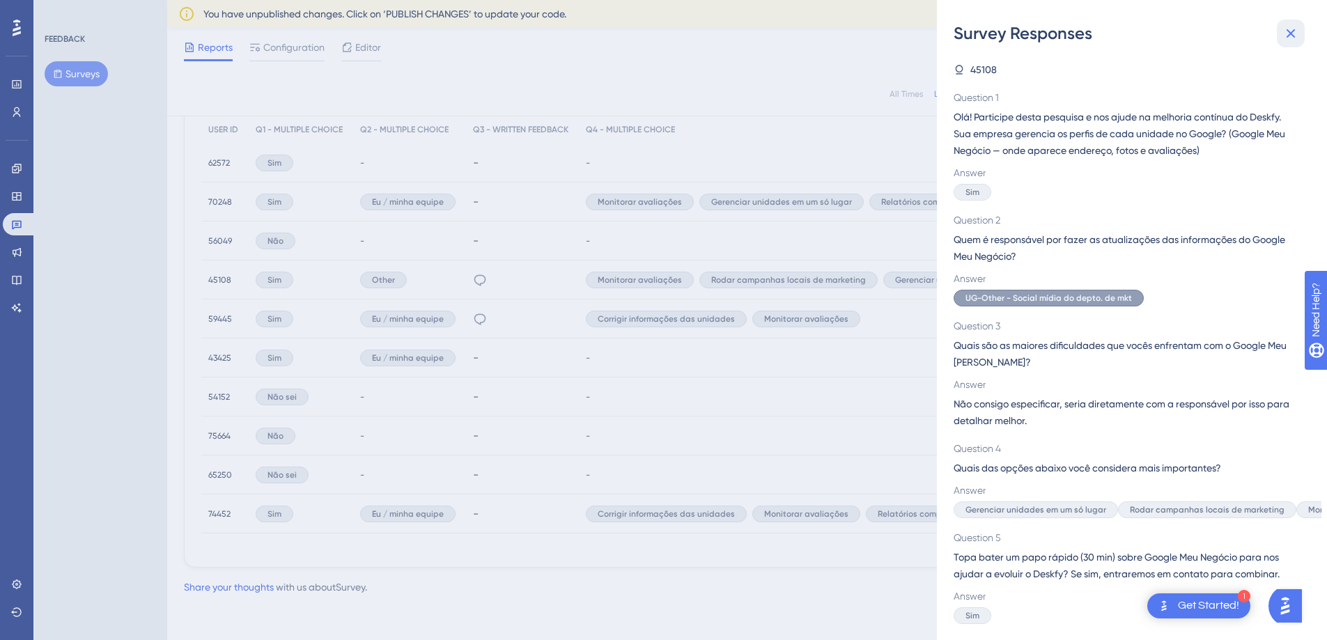
click at [1293, 33] on icon at bounding box center [1291, 33] width 17 height 17
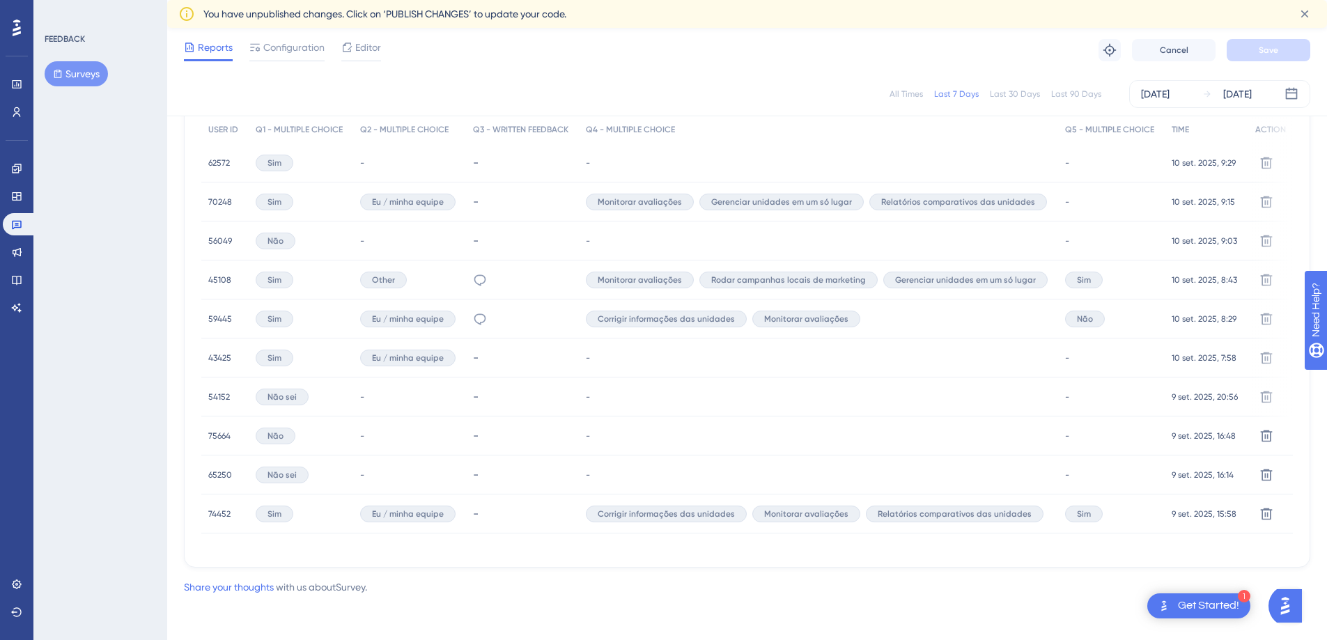
click at [218, 277] on span "45108" at bounding box center [219, 279] width 23 height 11
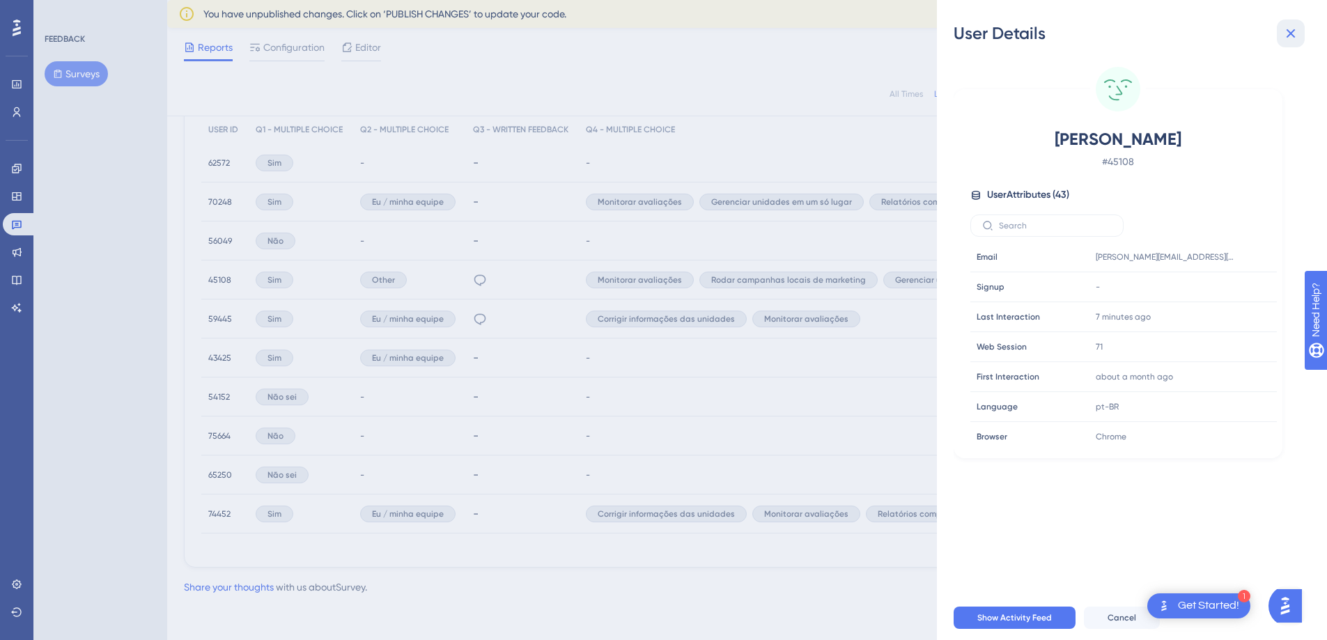
click at [1279, 36] on button at bounding box center [1291, 34] width 28 height 28
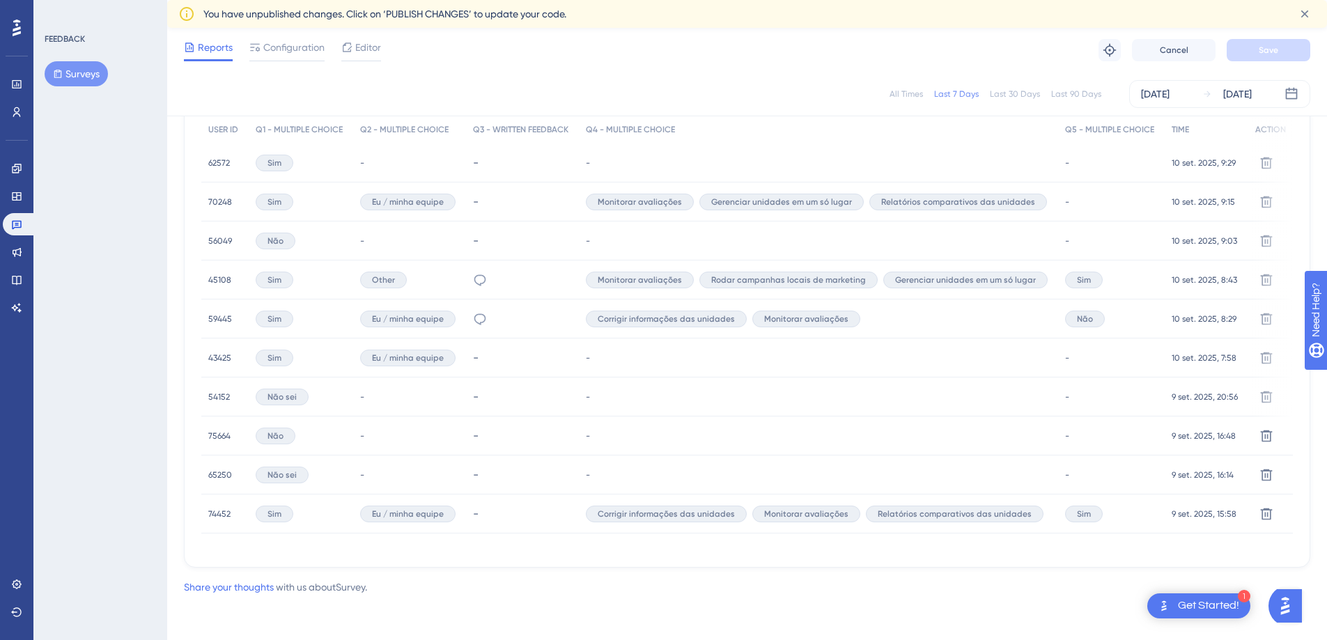
click at [228, 509] on span "74452" at bounding box center [219, 514] width 22 height 11
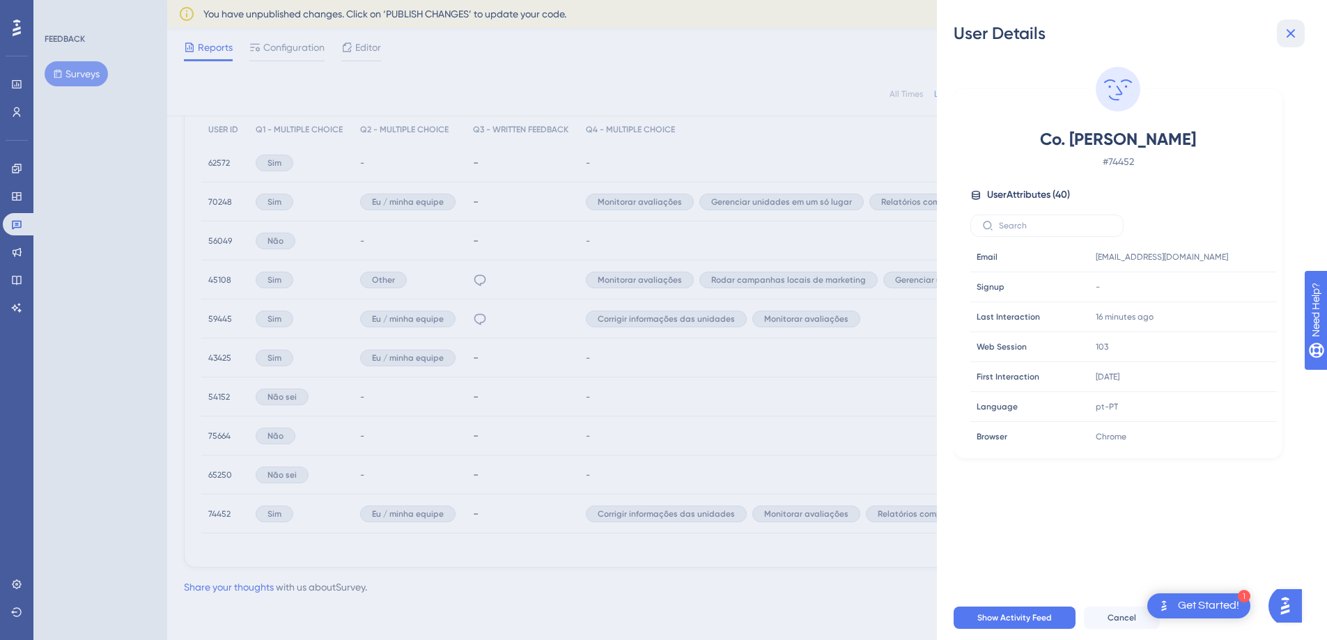
click at [1291, 36] on icon at bounding box center [1291, 33] width 17 height 17
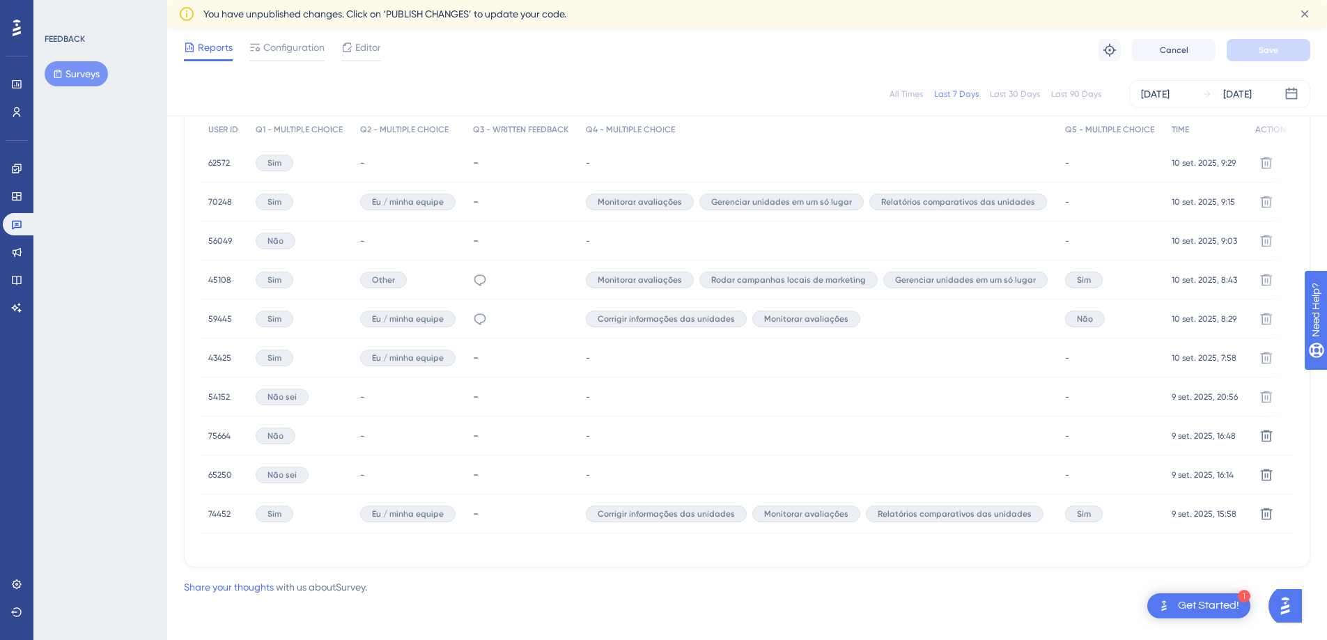
click at [230, 509] on span "74452" at bounding box center [219, 514] width 22 height 11
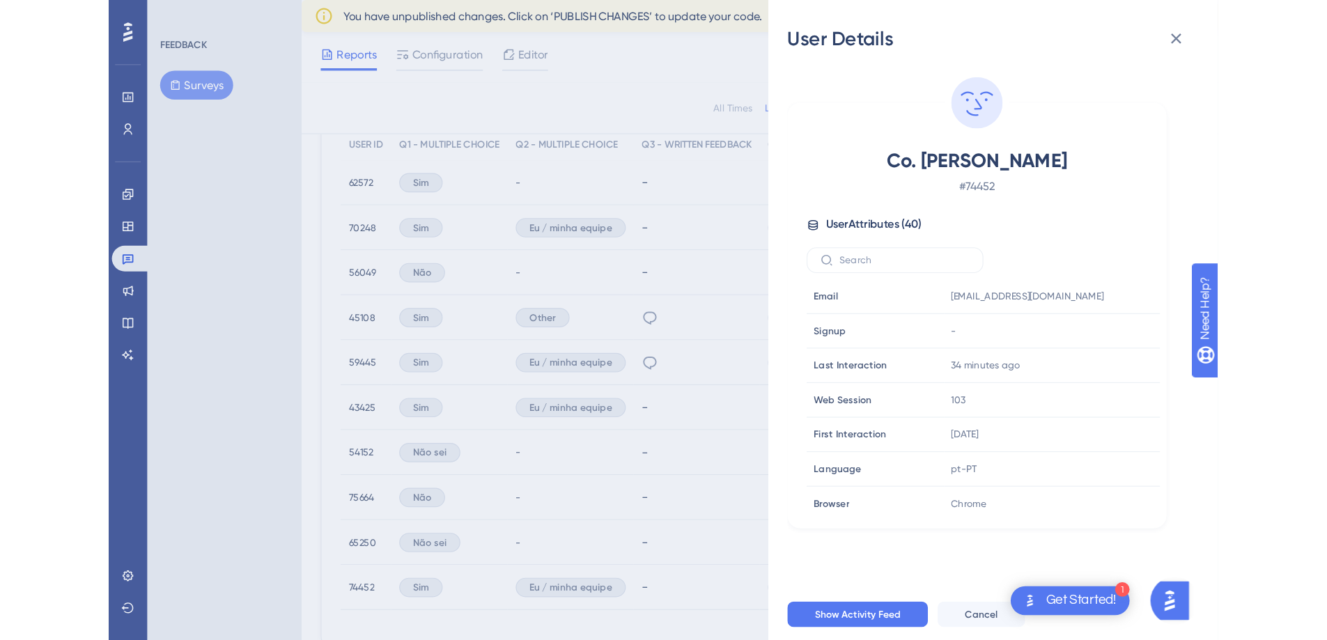
scroll to position [437, 0]
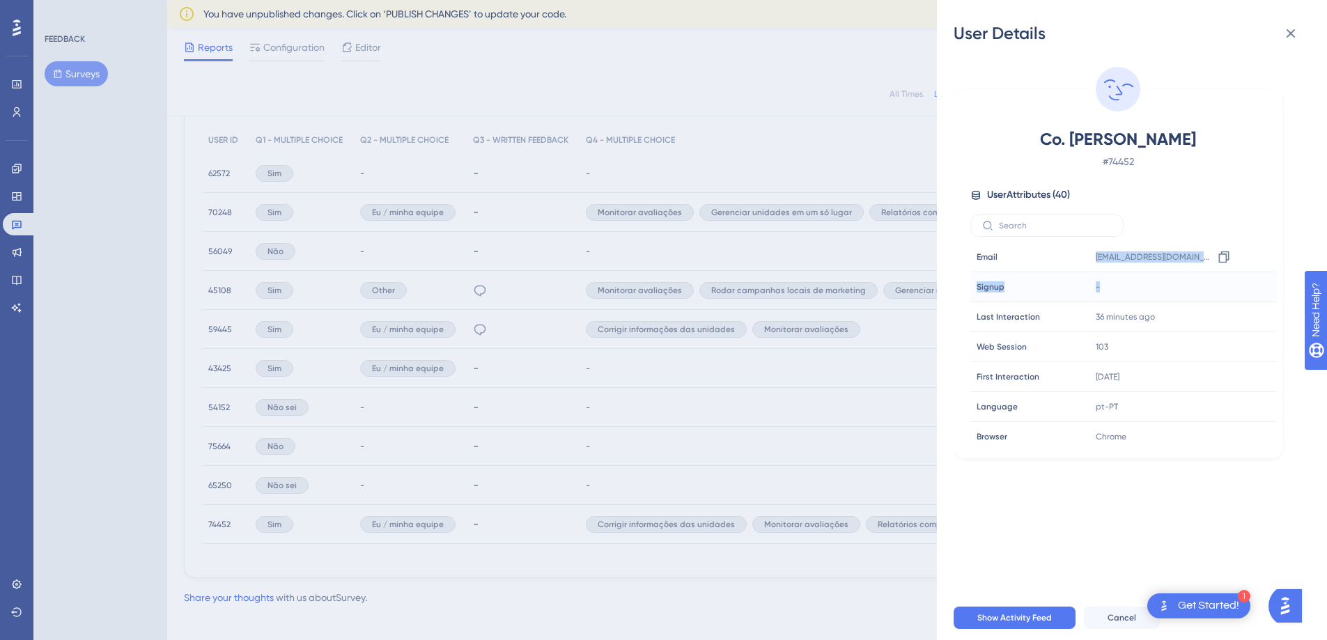
drag, startPoint x: 1095, startPoint y: 262, endPoint x: 1165, endPoint y: 284, distance: 73.1
click at [1223, 253] on icon at bounding box center [1224, 257] width 14 height 14
copy tbody "dna@tf.com.br Copy dna@tf.com.br Signup Signup -"
click at [868, 99] on div "User Details Co. Daniela # 74452 User Attributes ( 40 ) Email Email dna@tf.com.…" at bounding box center [663, 320] width 1327 height 640
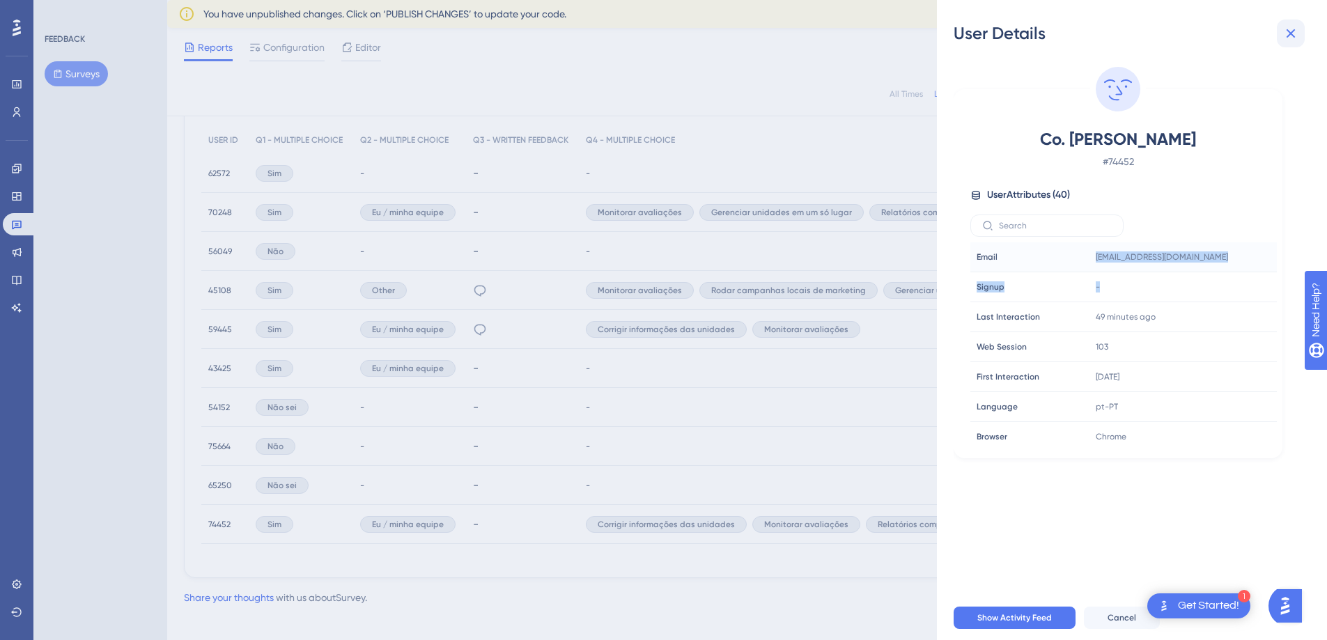
click at [1302, 33] on button at bounding box center [1291, 34] width 28 height 28
click at [1288, 33] on icon at bounding box center [1291, 33] width 17 height 17
click at [1293, 20] on button at bounding box center [1291, 34] width 28 height 28
click at [1294, 30] on icon at bounding box center [1291, 33] width 9 height 9
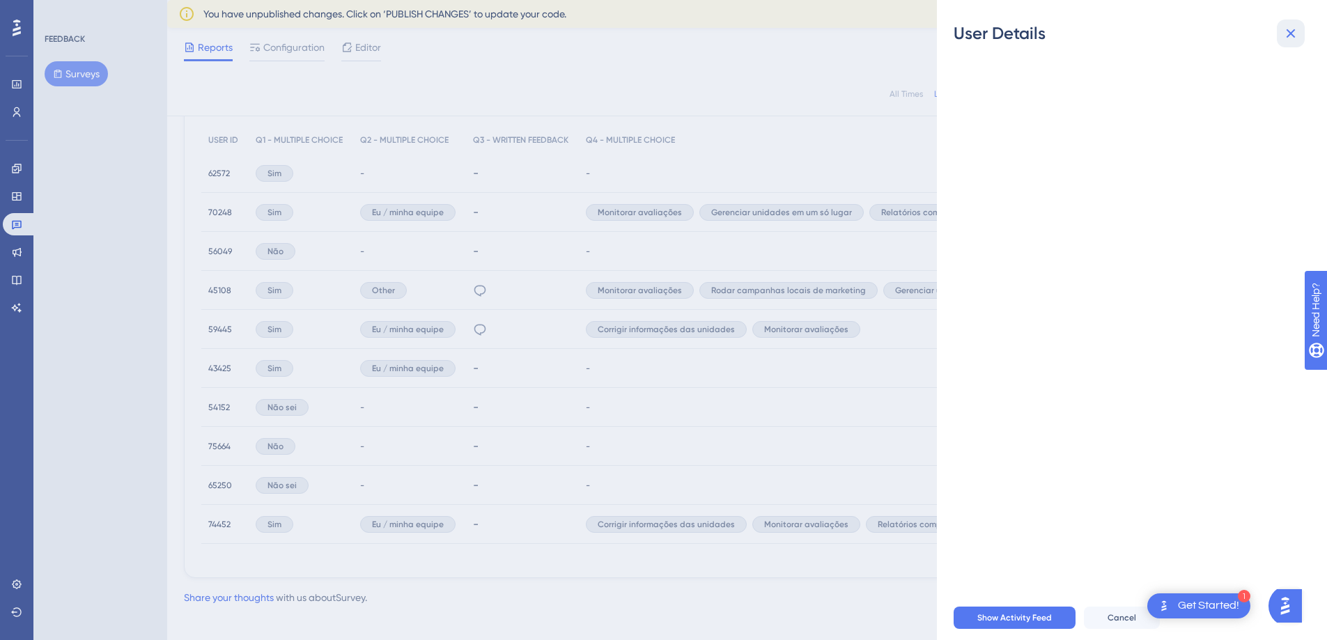
drag, startPoint x: 1294, startPoint y: 34, endPoint x: 91, endPoint y: 12, distance: 1202.6
click at [1294, 34] on icon at bounding box center [1291, 33] width 17 height 17
click at [1289, 36] on icon at bounding box center [1291, 33] width 17 height 17
click at [1290, 36] on icon at bounding box center [1291, 33] width 17 height 17
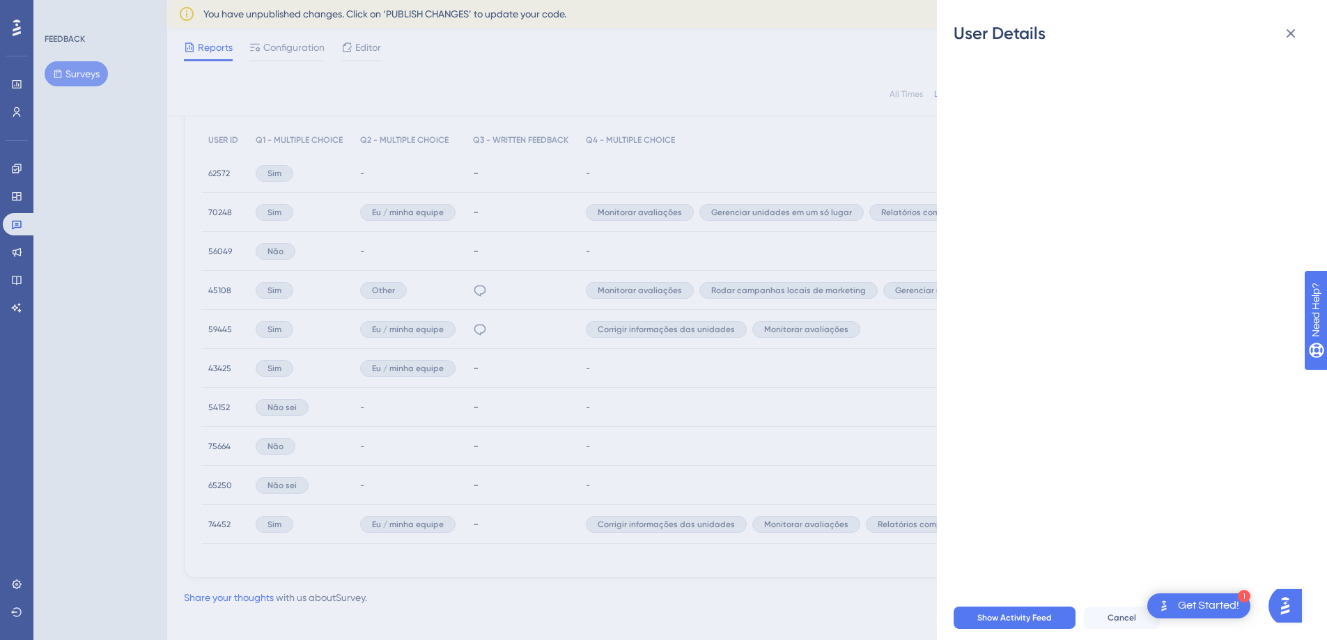
click at [793, 146] on div "User Details Show Activity Feed Cancel" at bounding box center [663, 320] width 1327 height 640
click at [1288, 24] on button at bounding box center [1291, 34] width 28 height 28
click at [1291, 31] on icon at bounding box center [1291, 33] width 17 height 17
click at [1280, 75] on div at bounding box center [1138, 320] width 368 height 551
click at [1292, 26] on icon at bounding box center [1291, 33] width 17 height 17
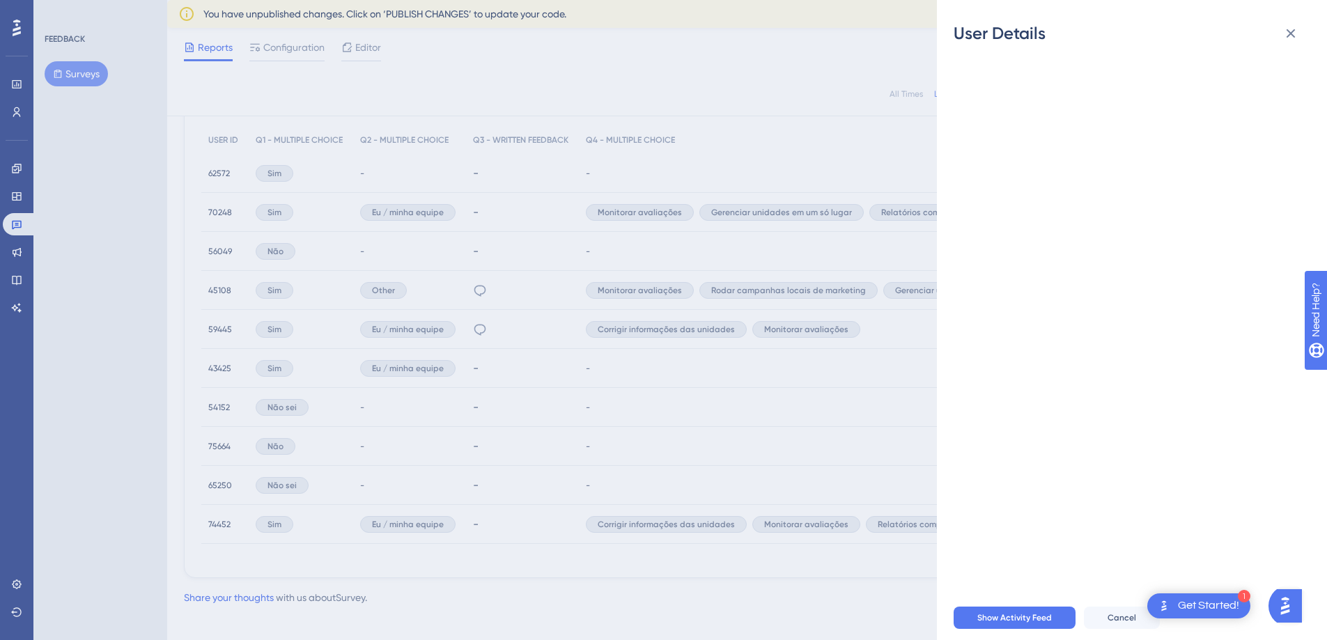
click at [791, 194] on div "User Details Show Activity Feed Cancel" at bounding box center [663, 320] width 1327 height 640
click at [1291, 37] on icon at bounding box center [1291, 33] width 17 height 17
click at [314, 182] on div "User Details Show Activity Feed Cancel" at bounding box center [663, 320] width 1327 height 640
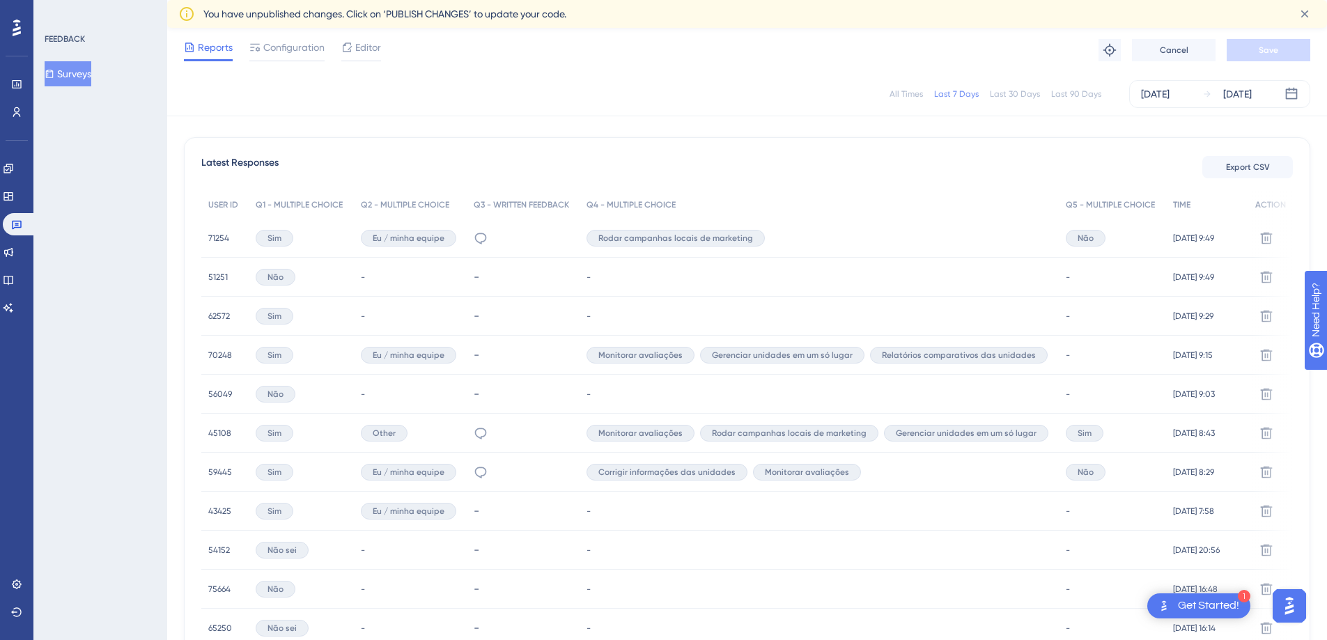
scroll to position [371, 0]
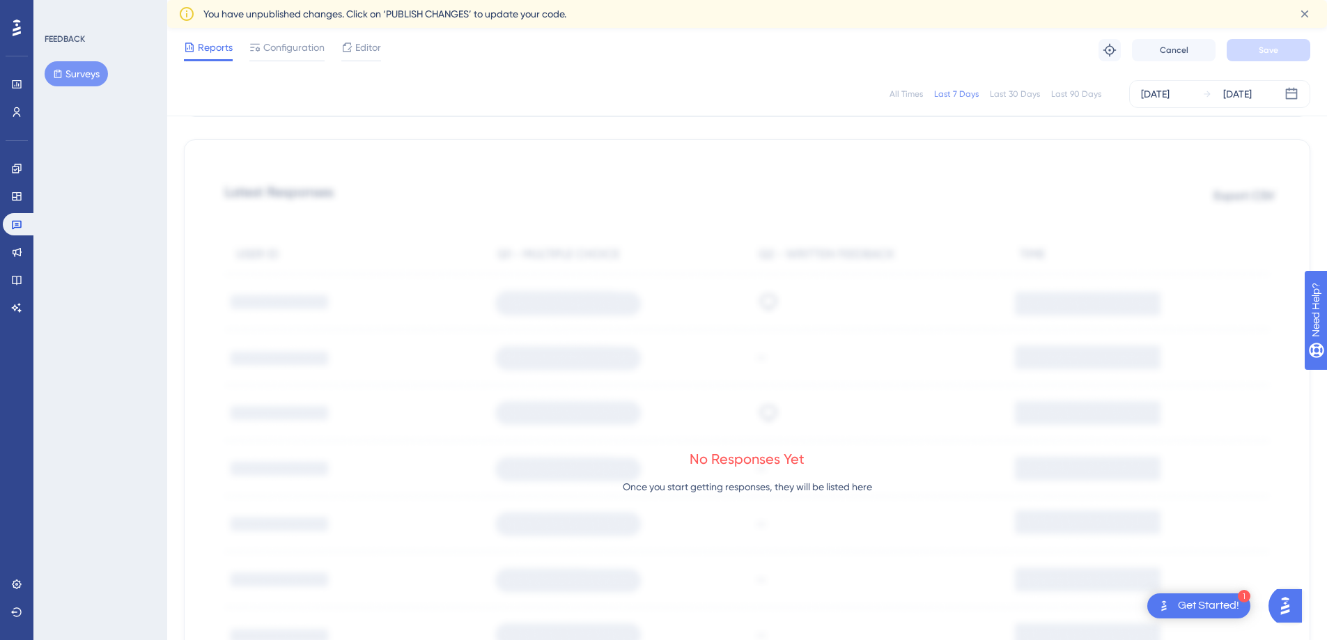
click at [53, 68] on button "Surveys" at bounding box center [76, 73] width 63 height 25
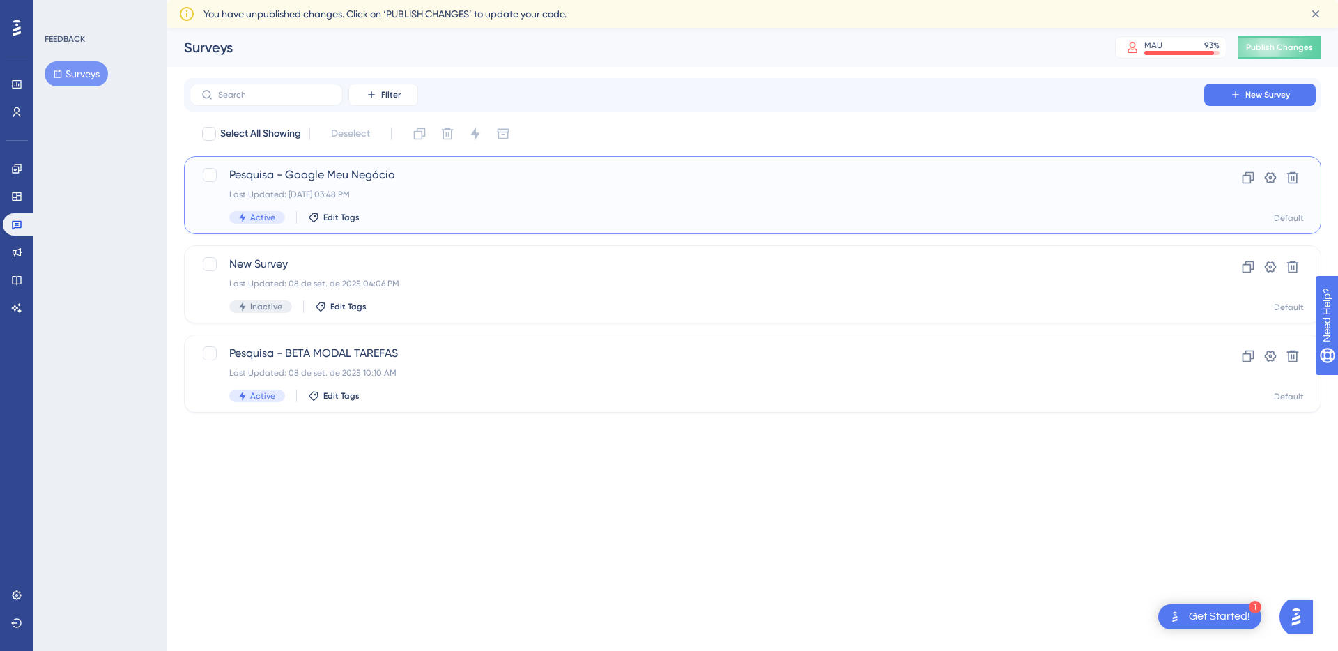
click at [479, 202] on div "Pesquisa - Google Meu Negócio Last Updated: 09 de set. de 2025 03:48 PM Active …" at bounding box center [696, 194] width 935 height 57
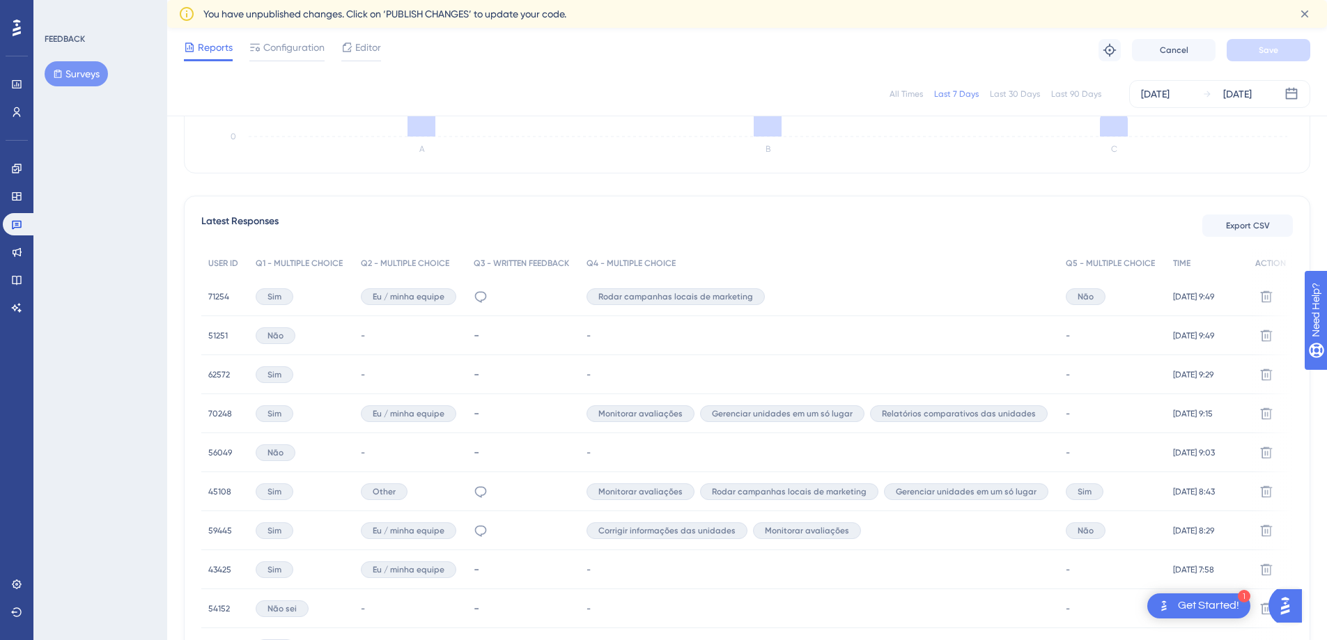
scroll to position [325, 0]
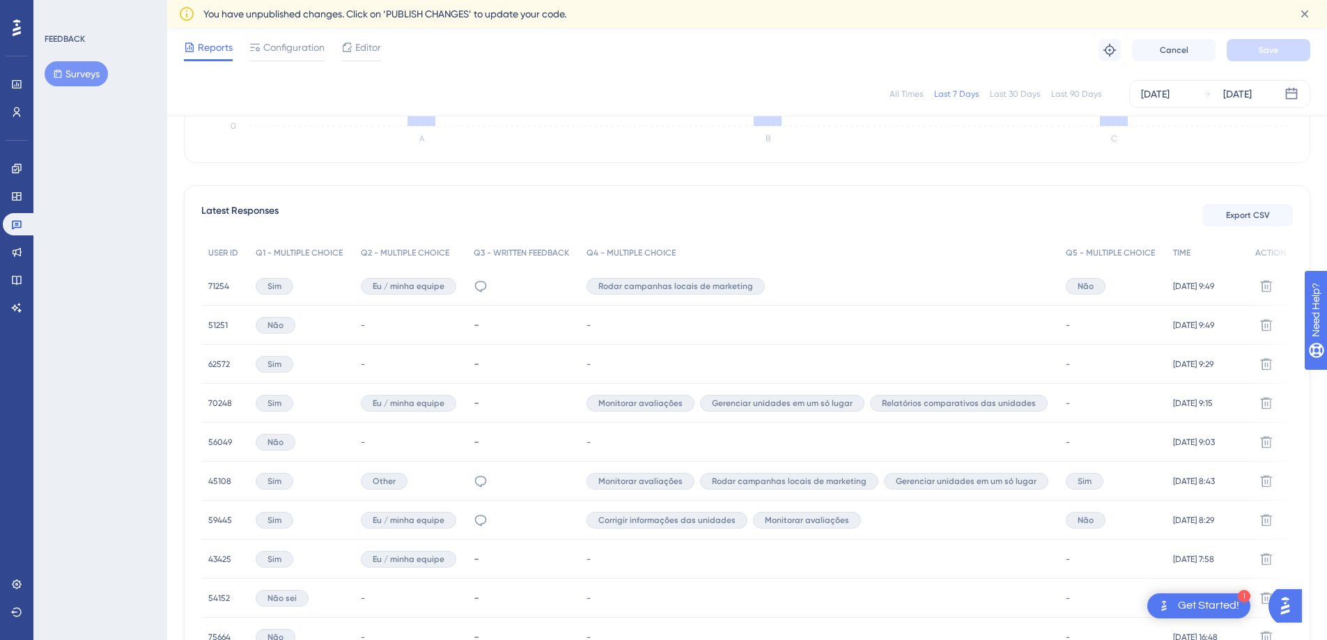
click at [263, 287] on div "Sim" at bounding box center [275, 286] width 38 height 17
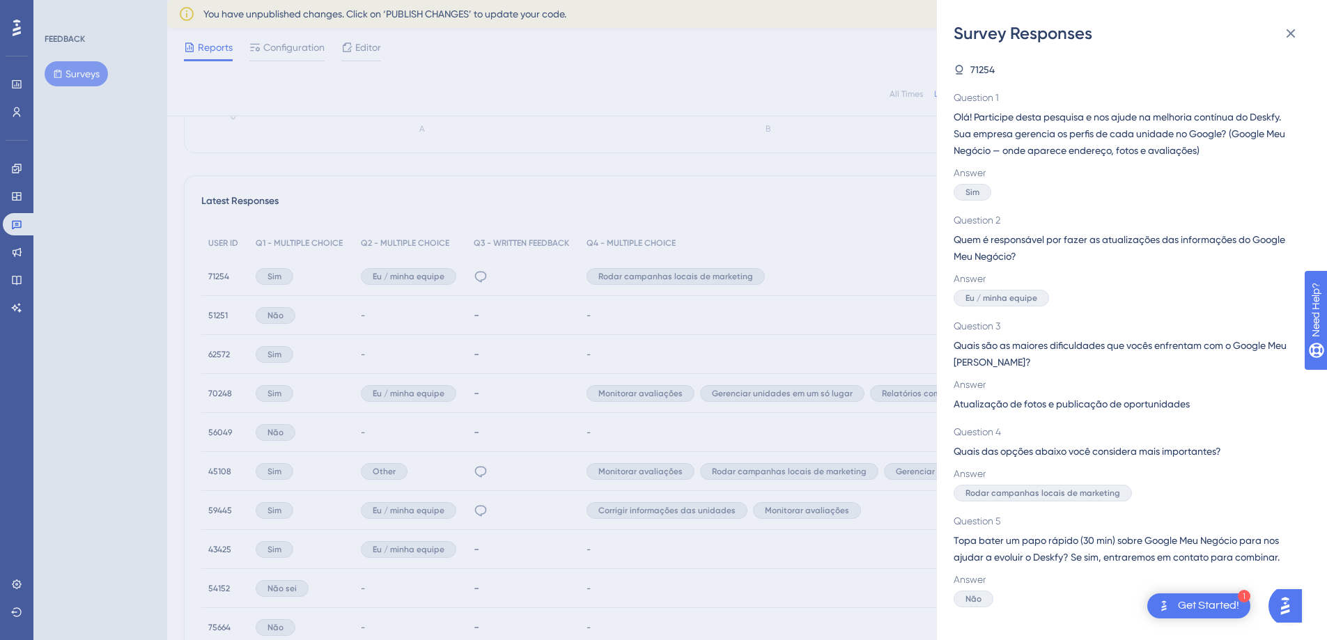
scroll to position [233, 0]
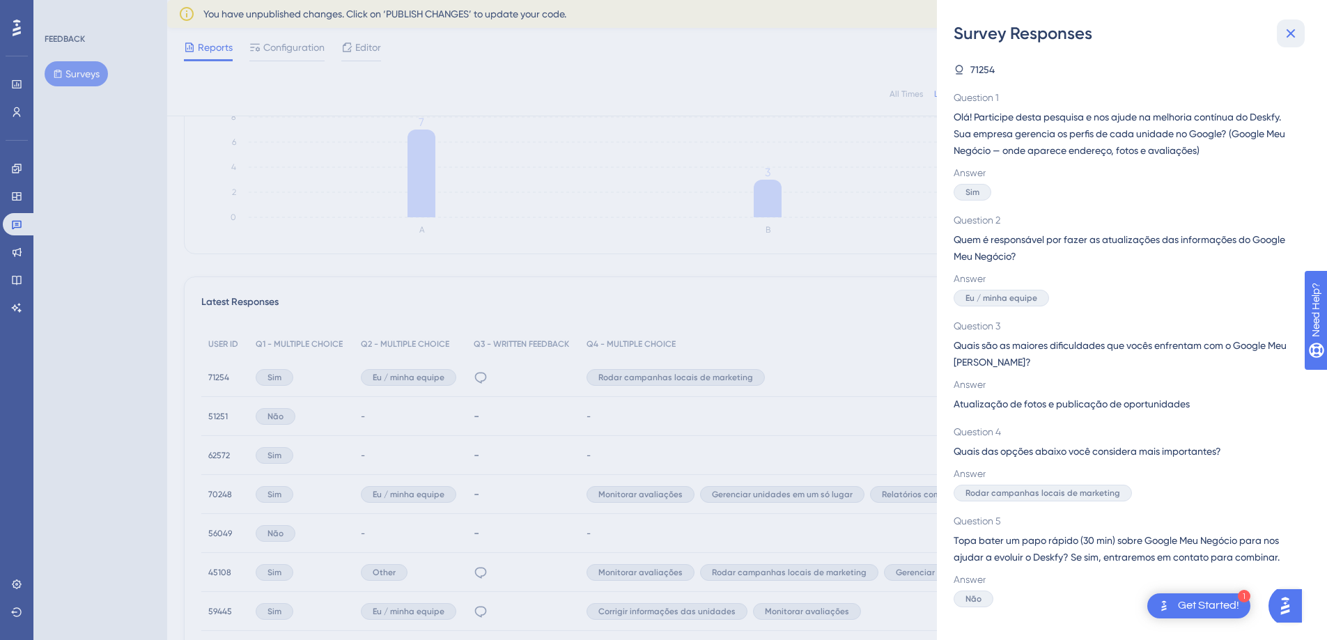
click at [1294, 31] on icon at bounding box center [1291, 33] width 9 height 9
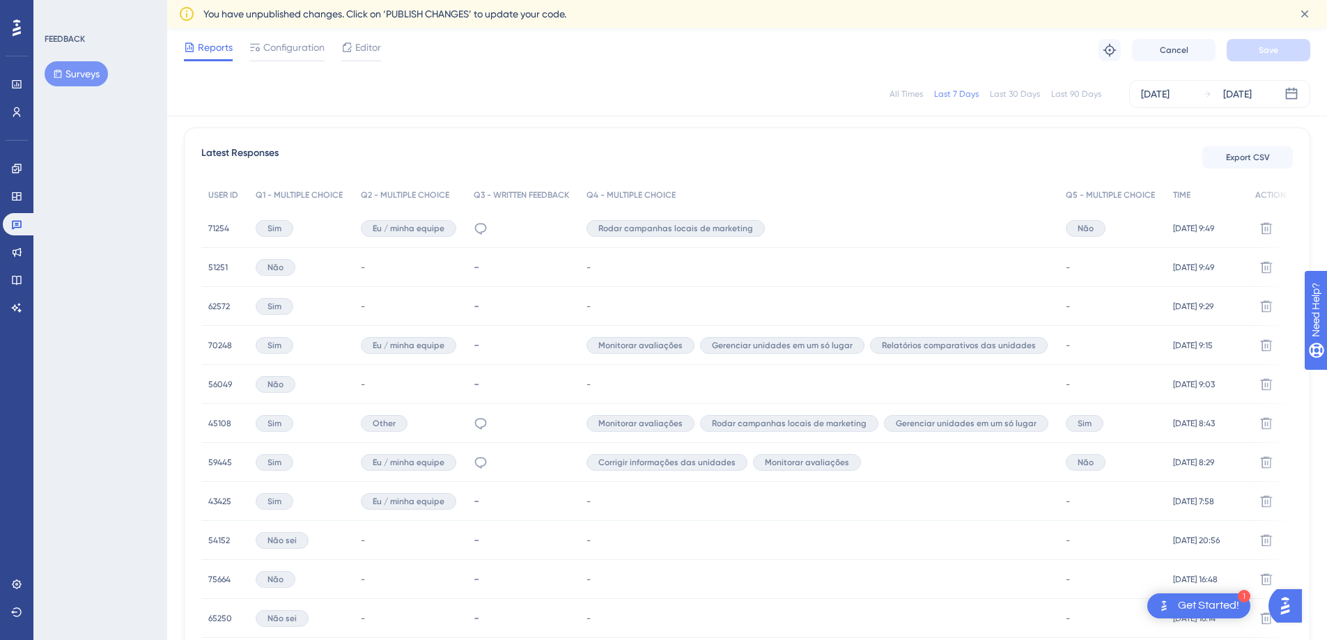
scroll to position [459, 0]
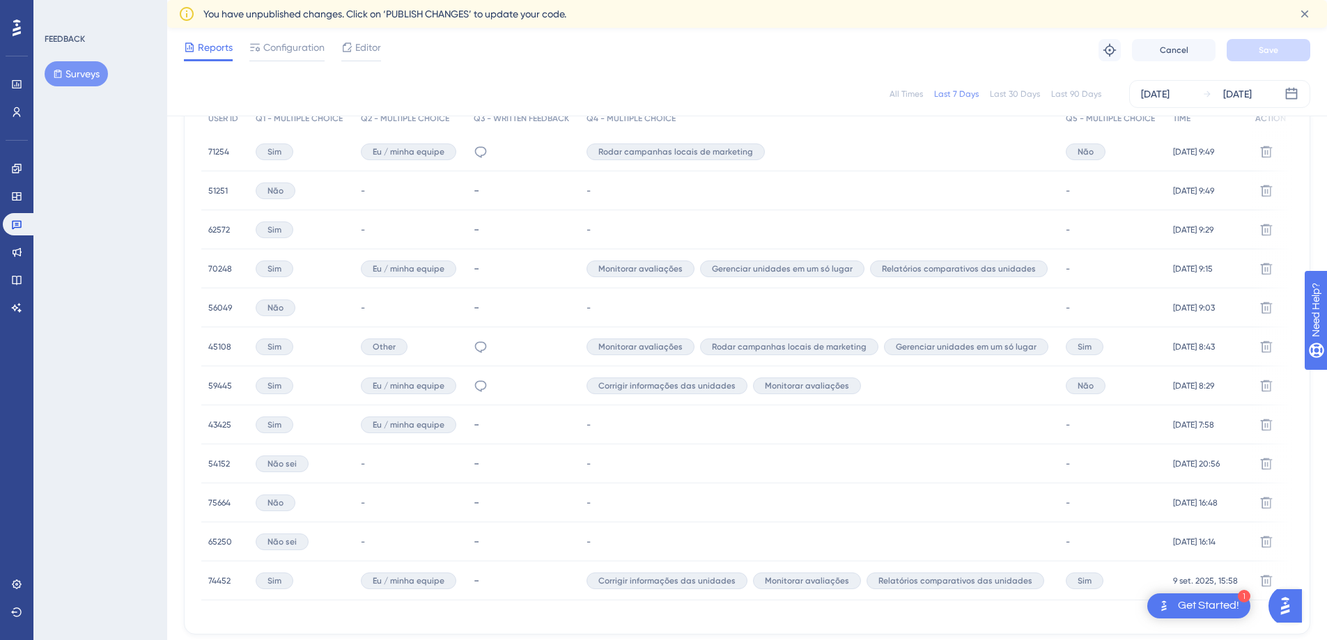
click at [219, 231] on span "62572" at bounding box center [219, 229] width 22 height 11
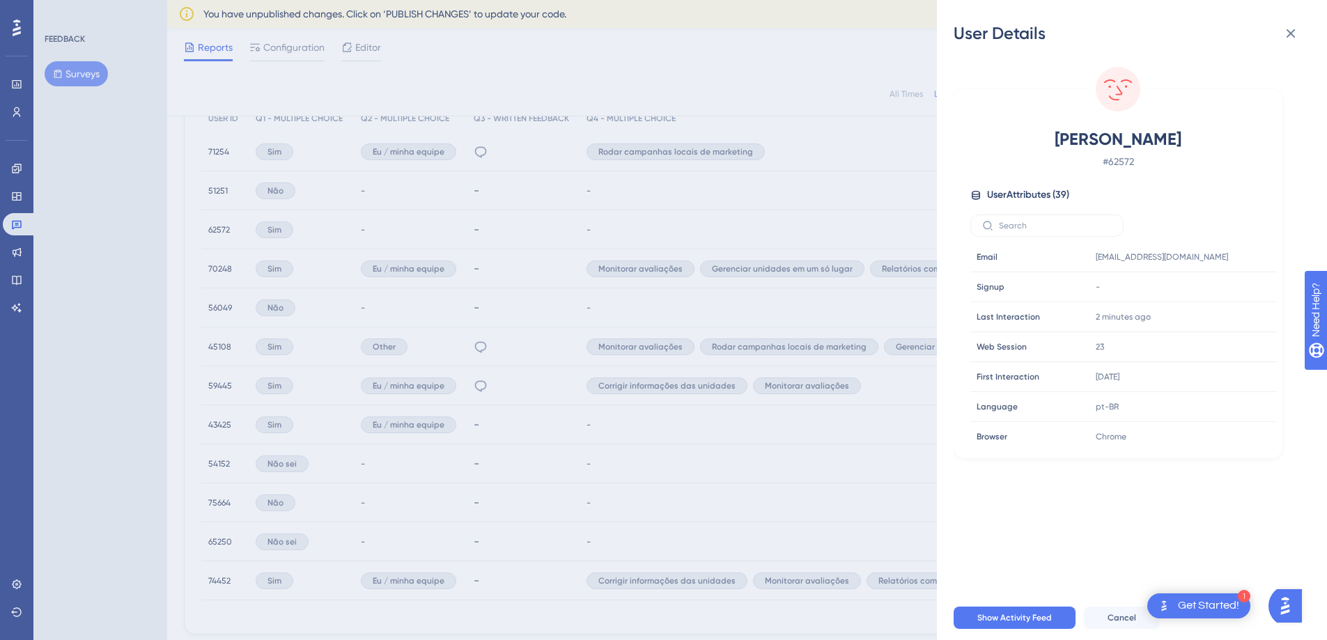
click at [1273, 36] on div "User Details" at bounding box center [1132, 33] width 357 height 22
click at [1290, 36] on icon at bounding box center [1291, 33] width 17 height 17
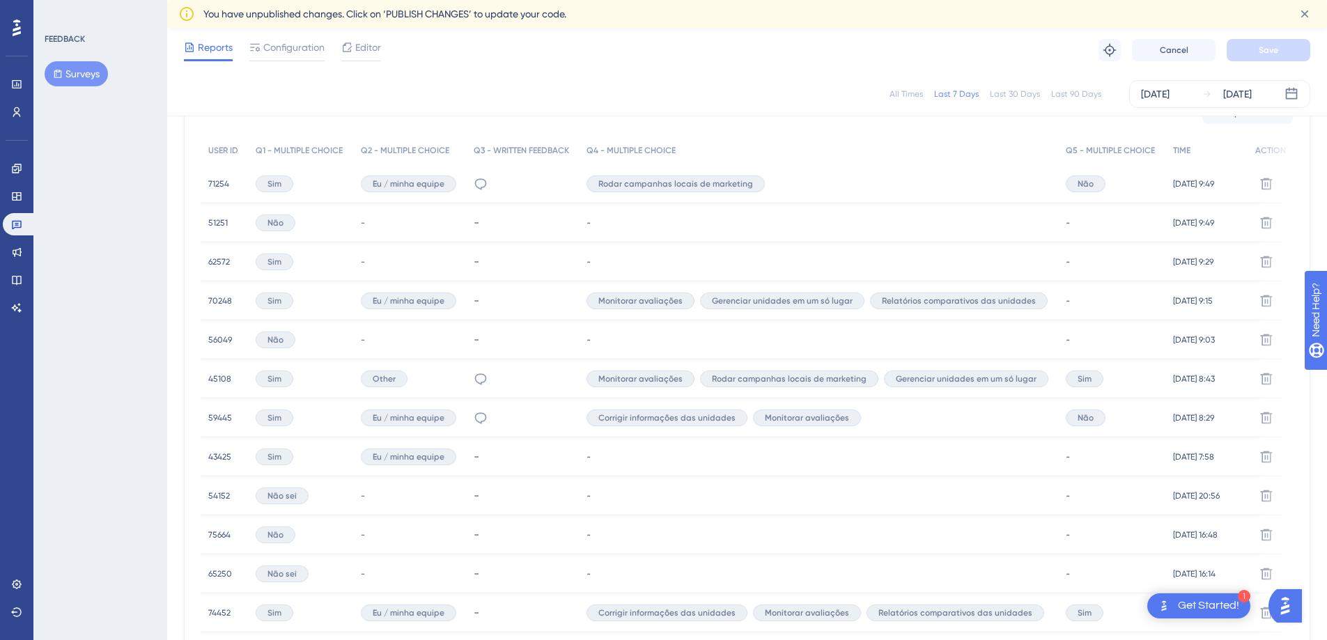
scroll to position [371, 0]
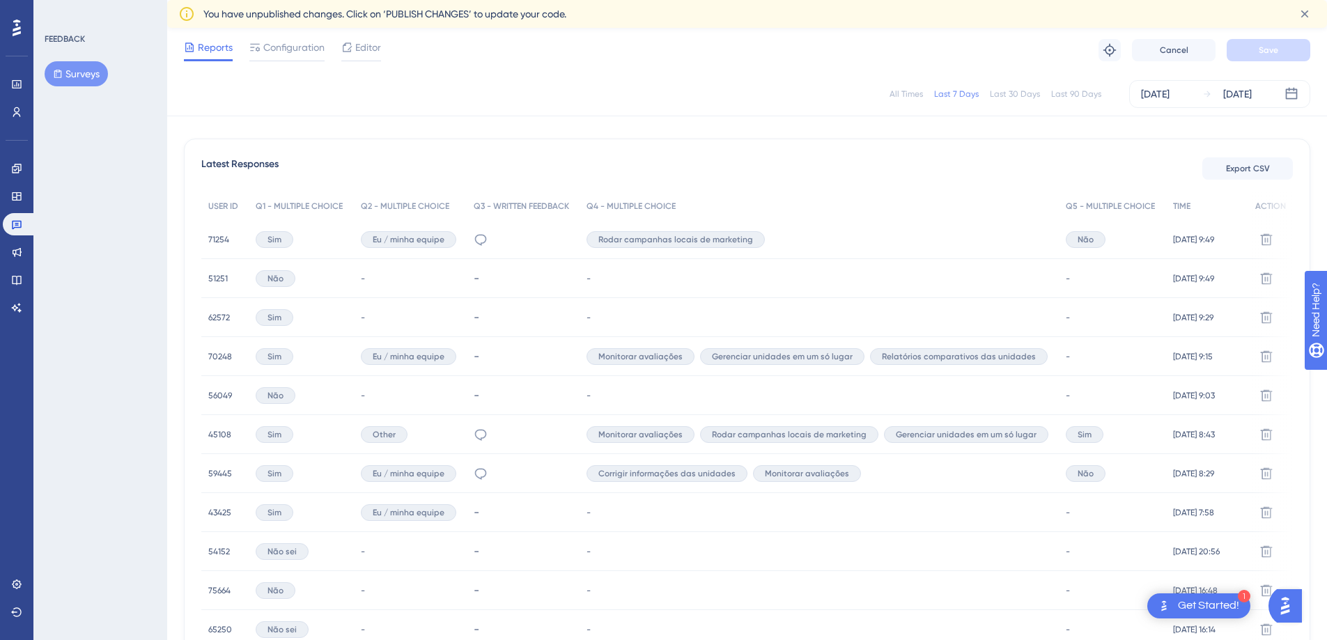
click at [207, 242] on div "71254 71254" at bounding box center [224, 239] width 47 height 39
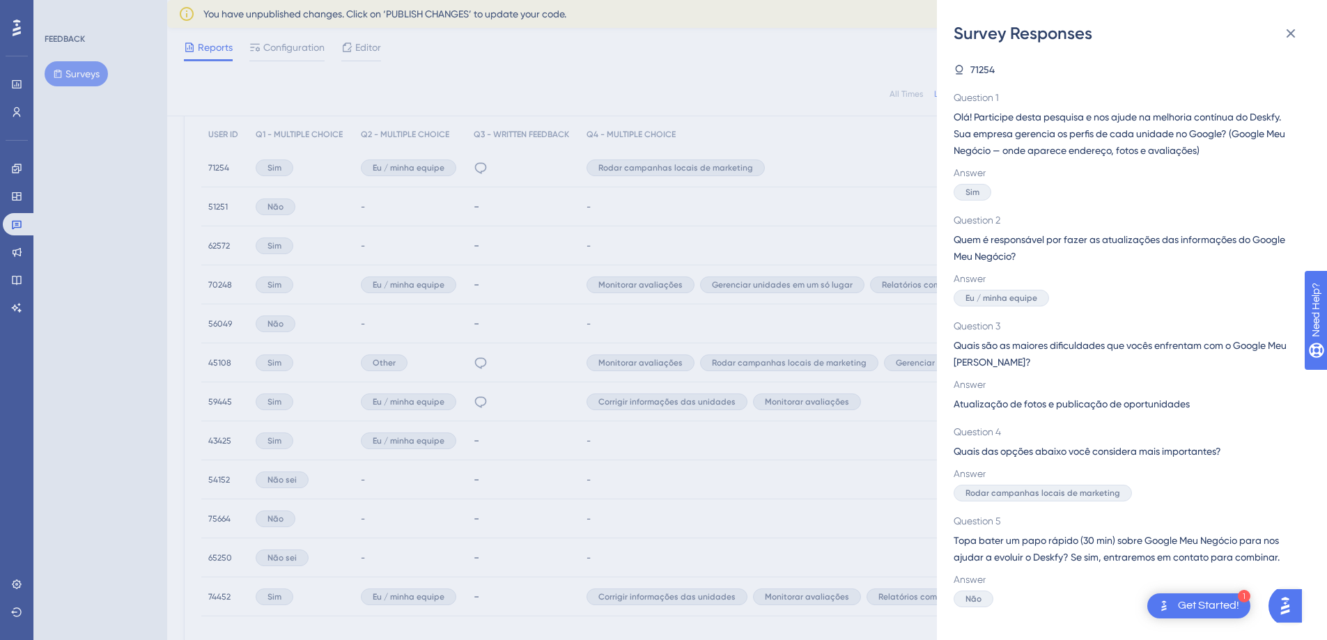
scroll to position [444, 0]
click at [1292, 39] on icon at bounding box center [1291, 33] width 17 height 17
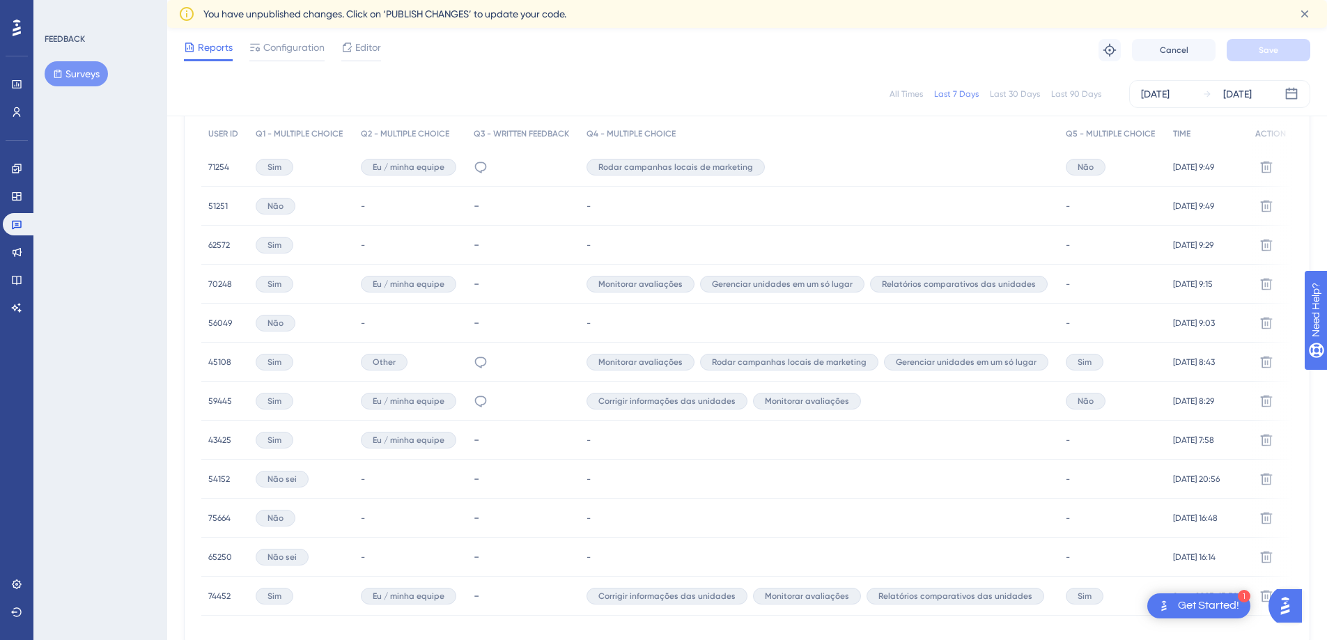
click at [216, 164] on span "71254" at bounding box center [218, 167] width 21 height 11
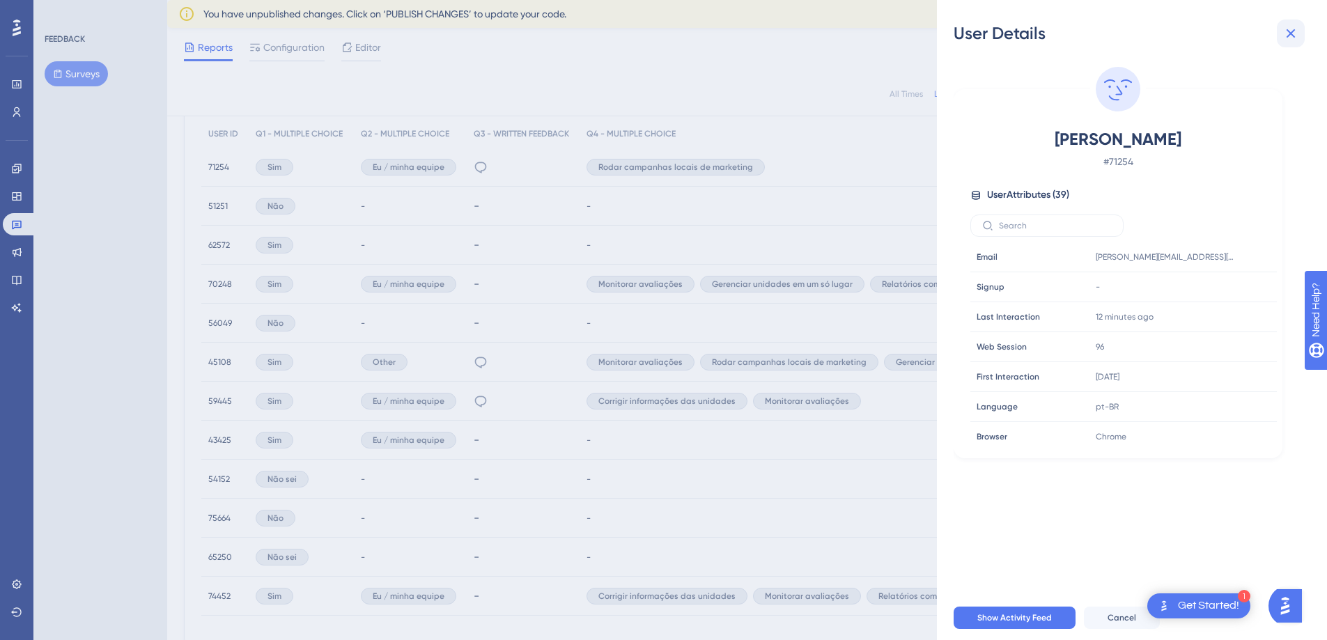
click at [1299, 29] on icon at bounding box center [1291, 33] width 17 height 17
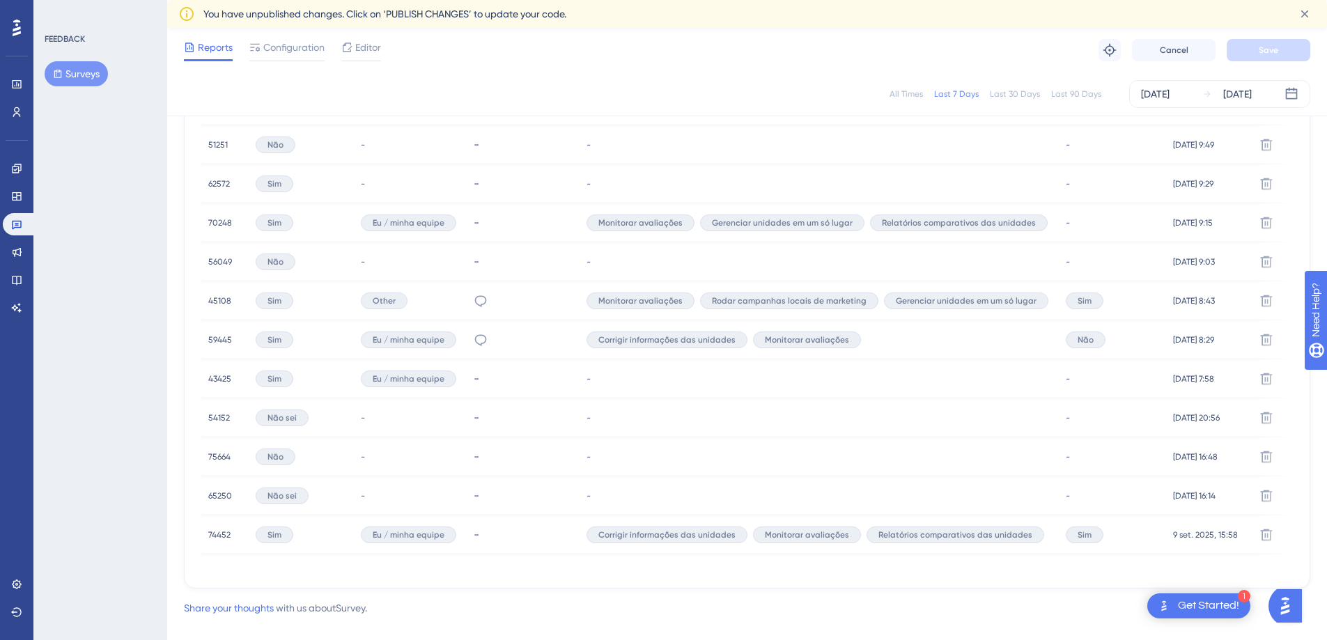
scroll to position [531, 0]
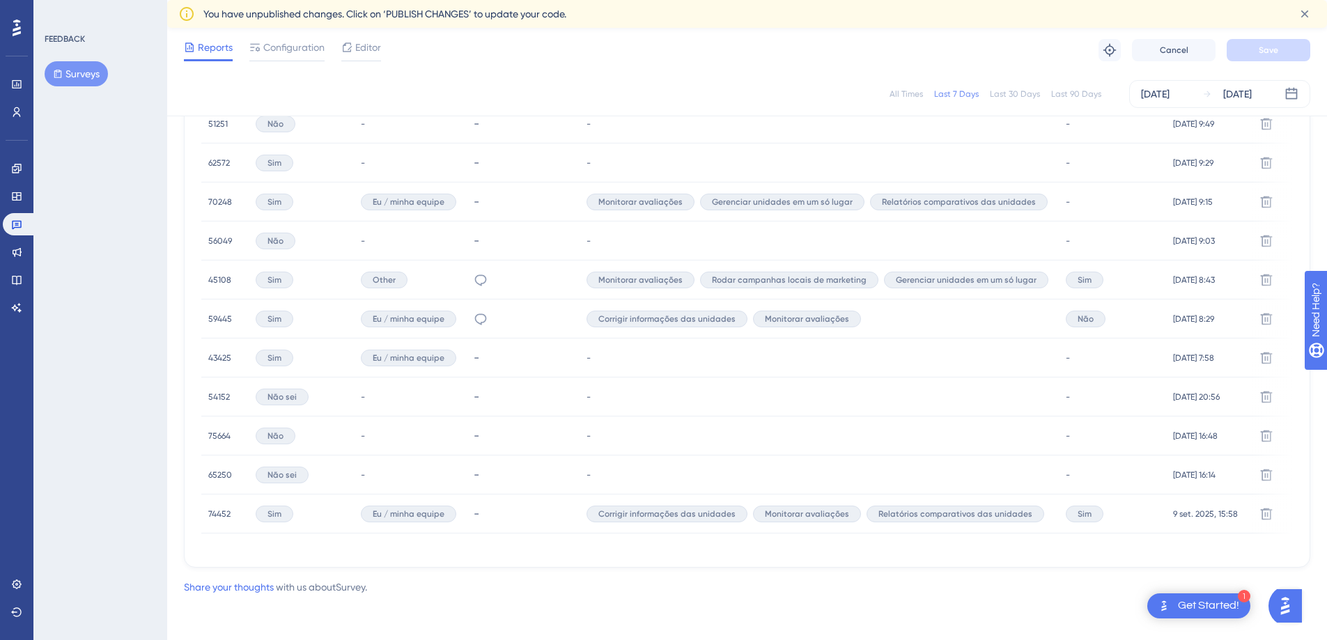
click at [486, 306] on div "Controlar conteúdos externos, fotos e avaliações" at bounding box center [481, 319] width 14 height 39
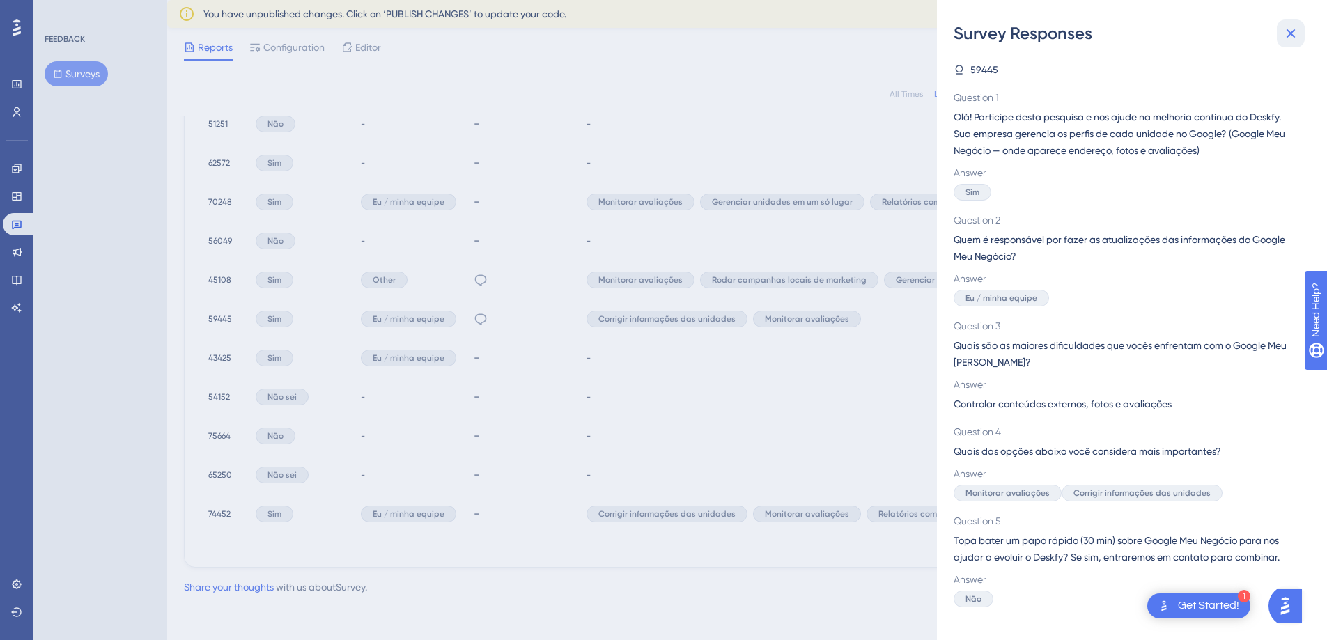
click at [1290, 26] on icon at bounding box center [1291, 33] width 17 height 17
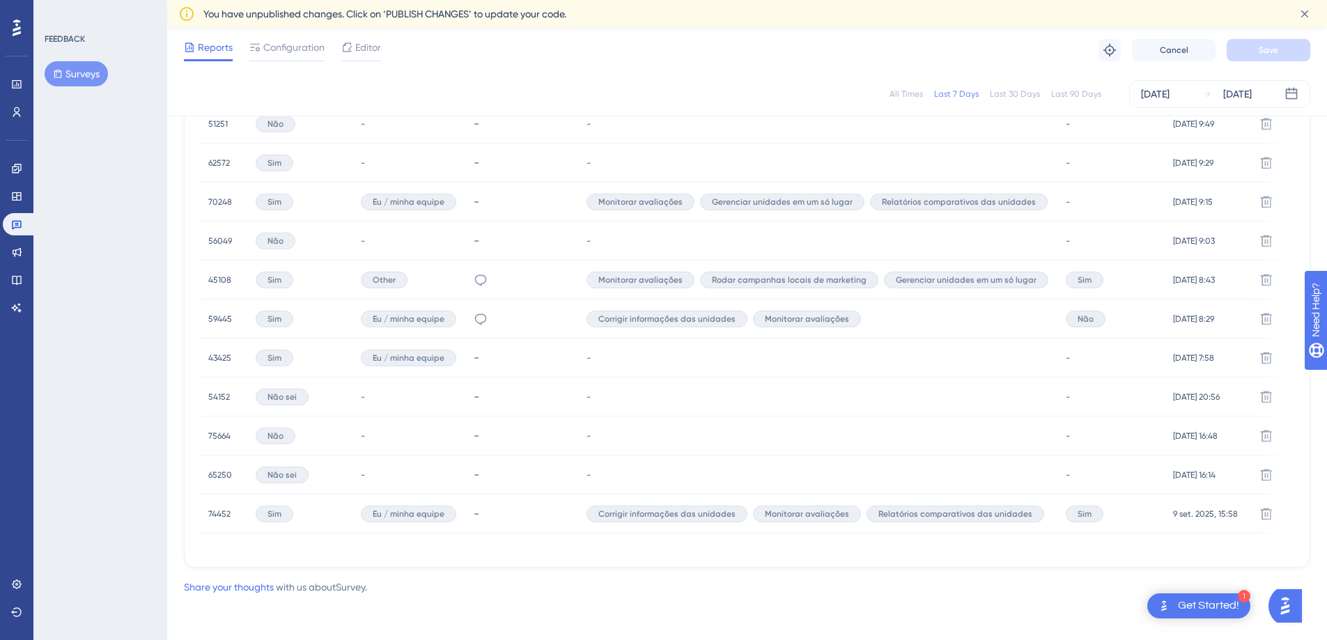
click at [492, 273] on div "Não consigo especificar, seria diretamente com a responsável por isso para deta…" at bounding box center [523, 280] width 113 height 39
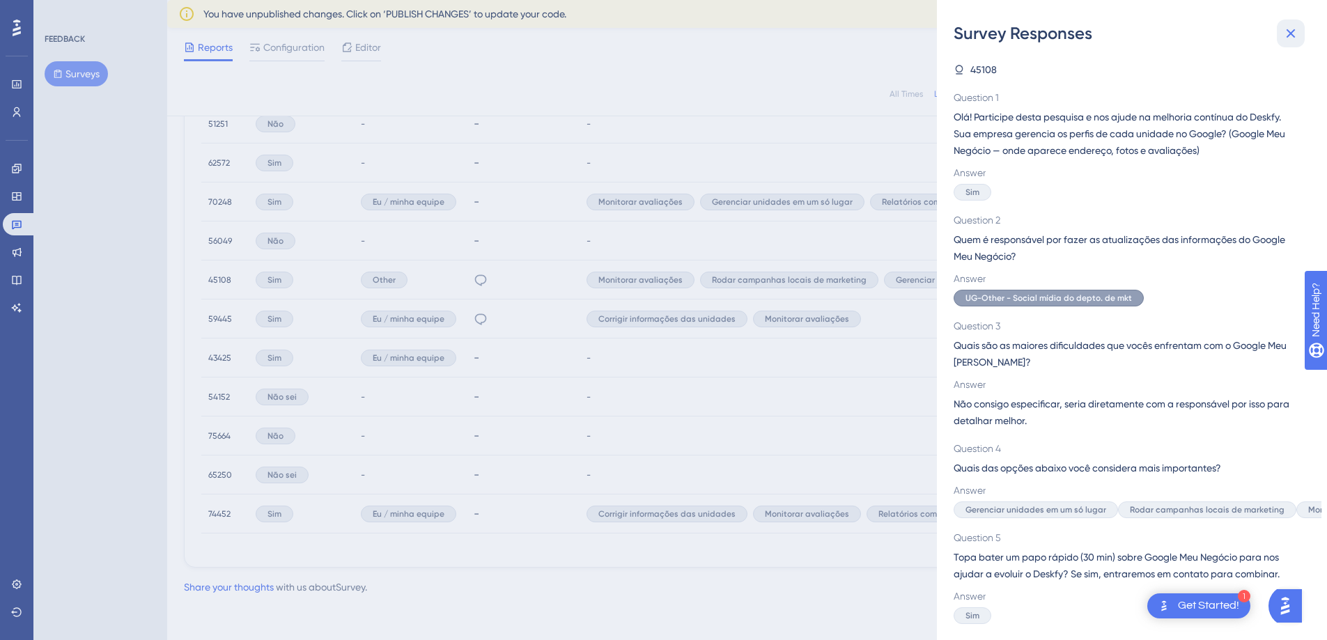
click at [1289, 36] on icon at bounding box center [1291, 33] width 9 height 9
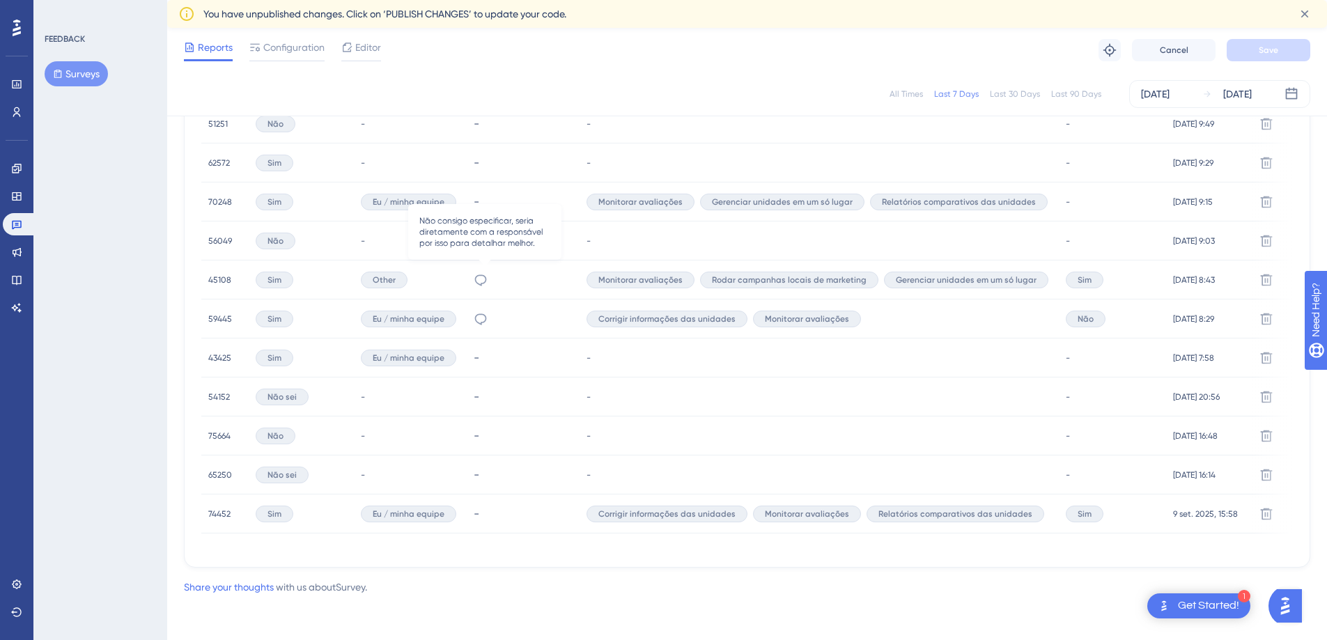
click at [488, 273] on icon at bounding box center [481, 280] width 14 height 14
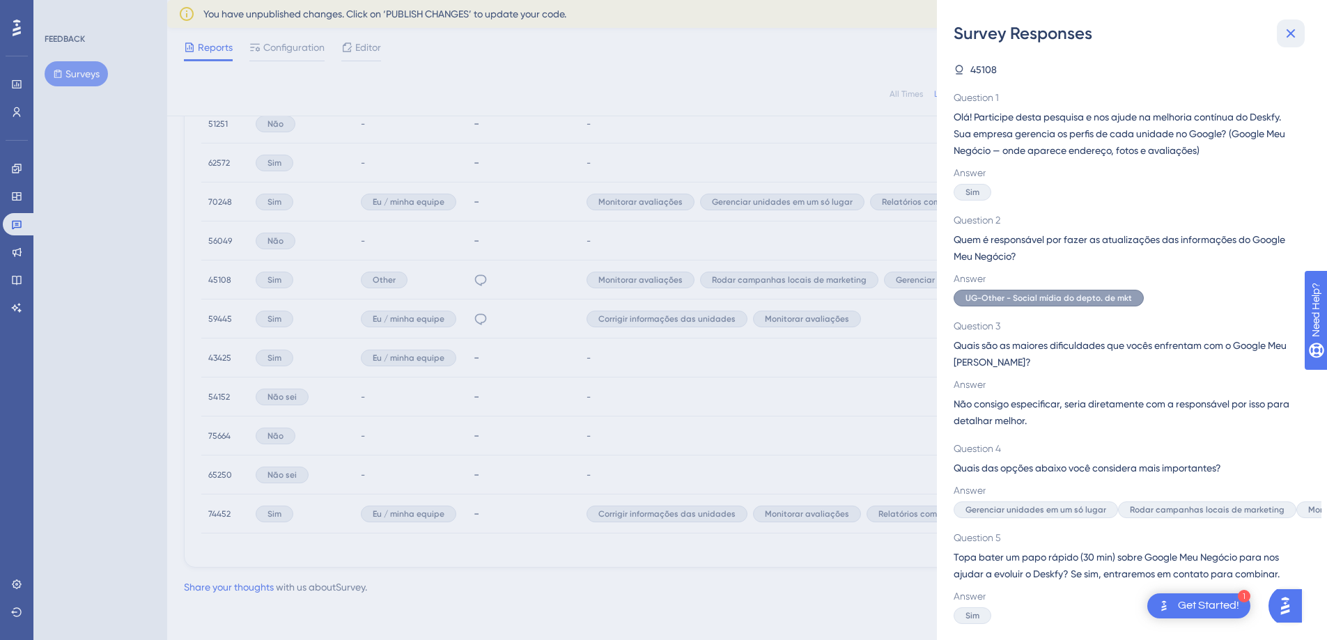
click at [1303, 29] on button at bounding box center [1291, 34] width 28 height 28
